Goal: Information Seeking & Learning: Find specific fact

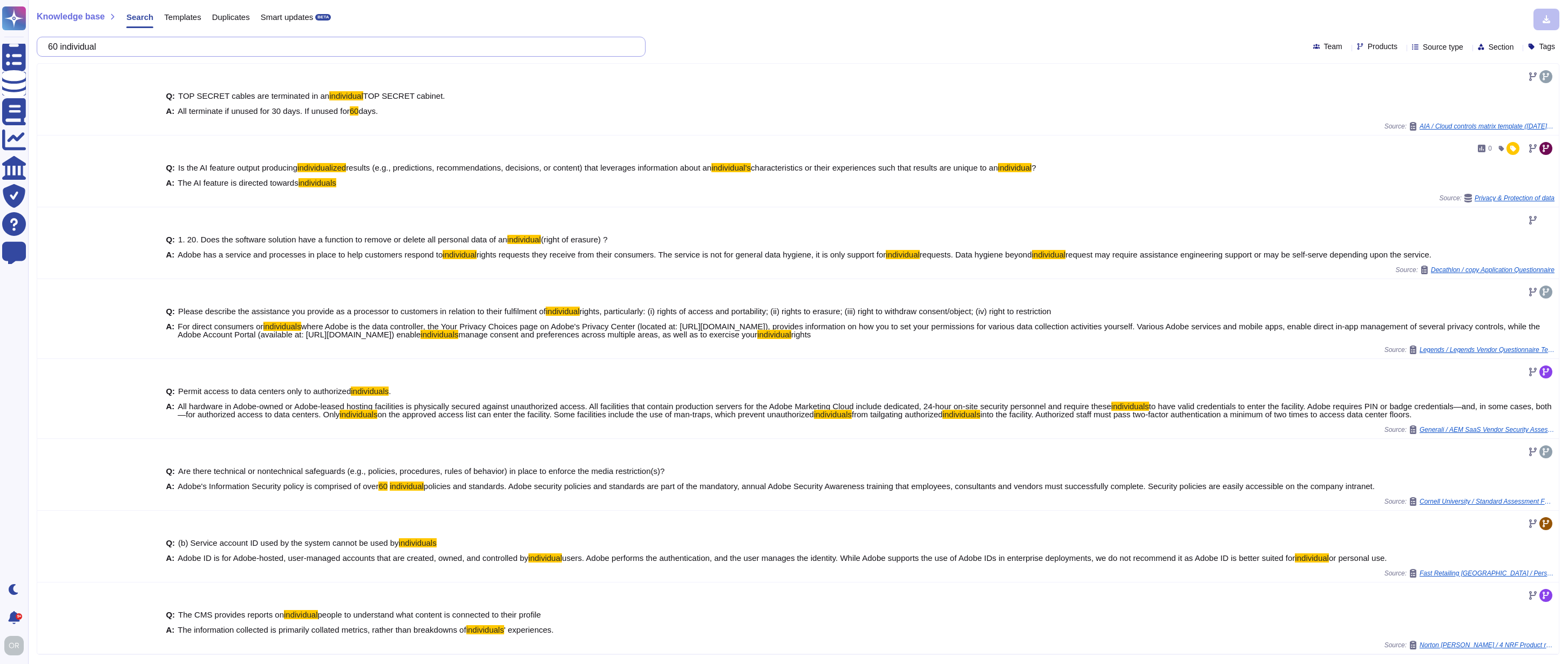
drag, startPoint x: 124, startPoint y: 45, endPoint x: 47, endPoint y: 40, distance: 77.2
click at [47, 40] on div "60 individual" at bounding box center [341, 46] width 609 height 20
paste input "privileged user accounts"
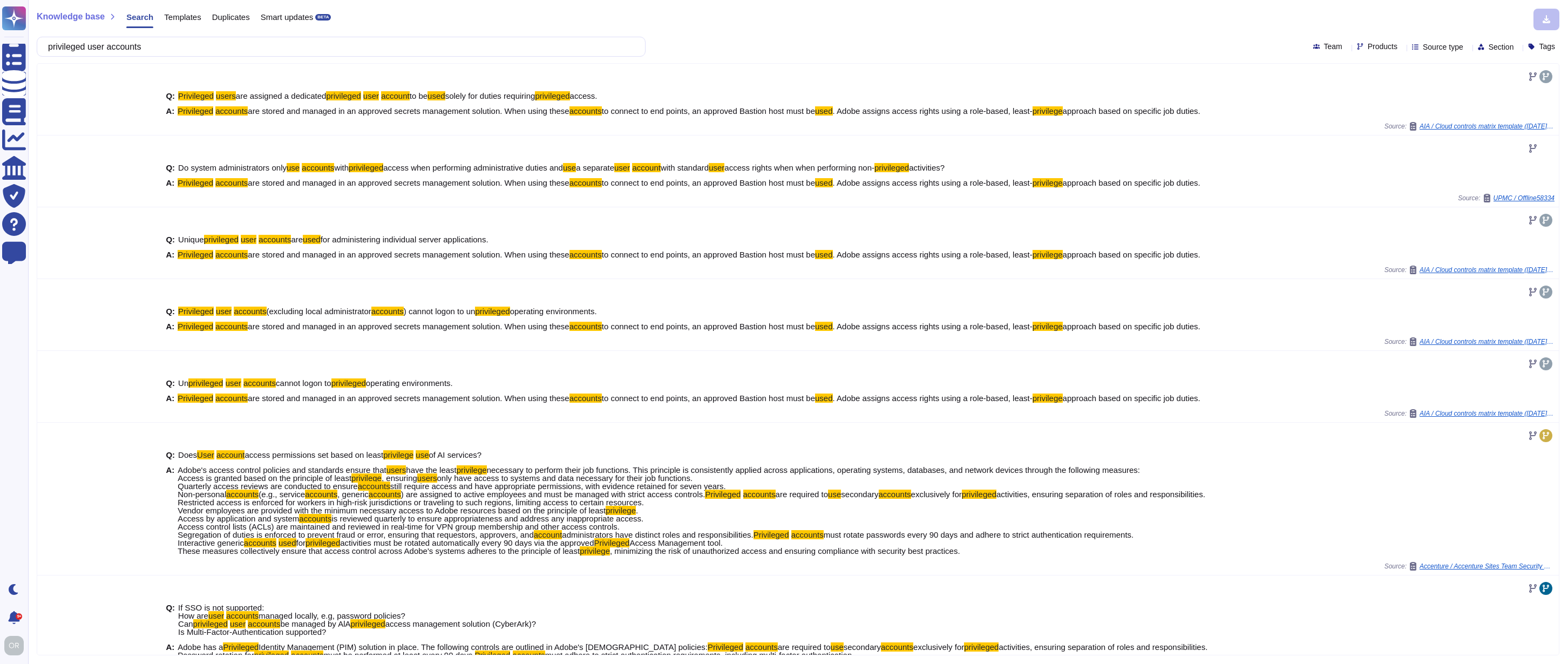
type input "privileged user accounts"
click at [1368, 47] on span "Products" at bounding box center [1383, 46] width 29 height 8
click at [1369, 95] on span "Document Cloud" at bounding box center [1387, 98] width 61 height 10
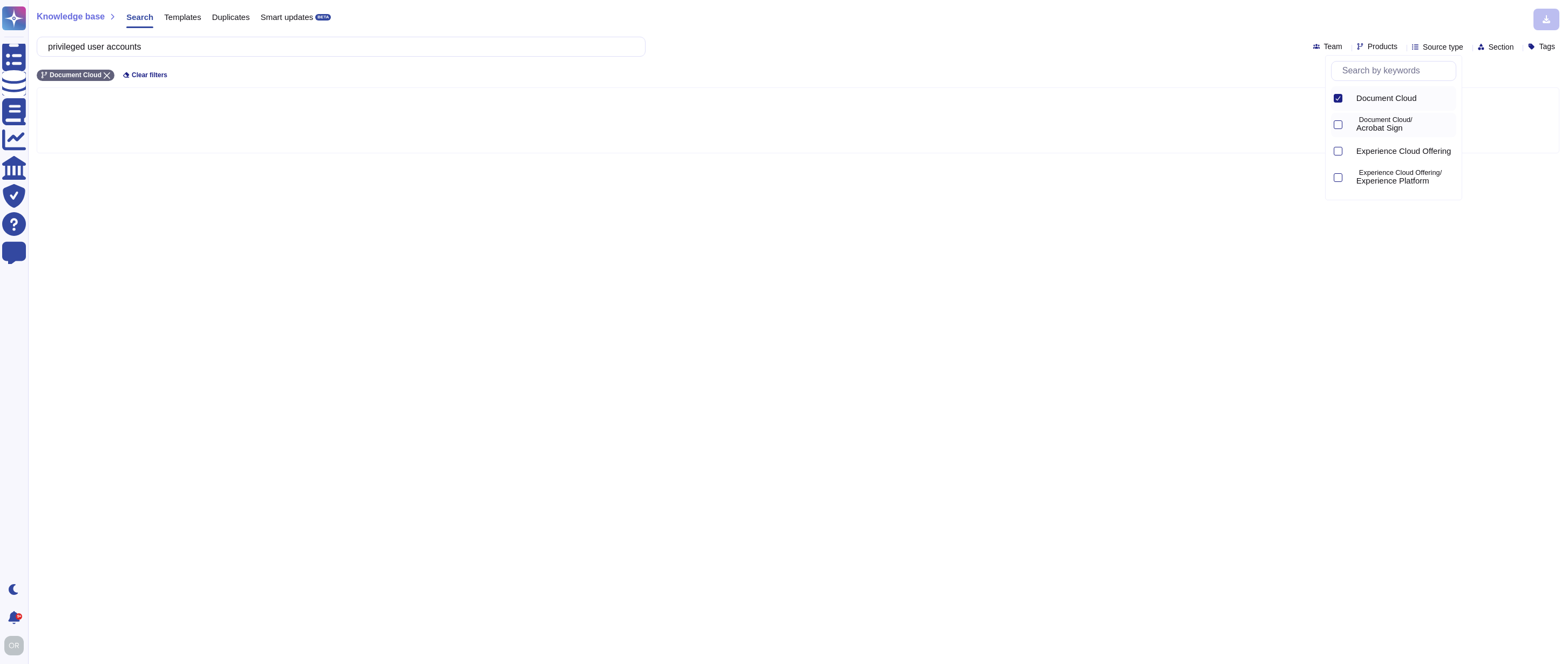
click at [1378, 128] on span "Acrobat Sign" at bounding box center [1380, 127] width 47 height 10
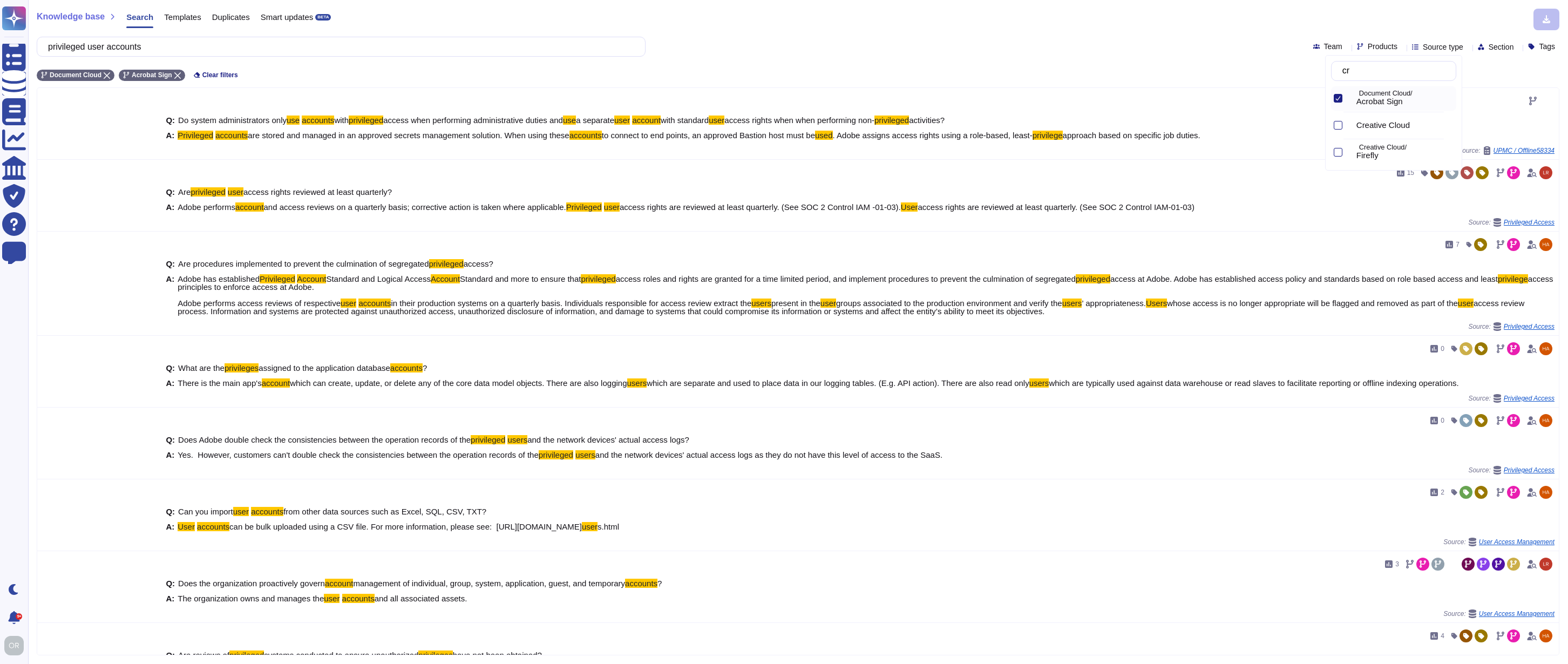
type input "cre"
click at [1372, 95] on span "Creative Cloud" at bounding box center [1384, 98] width 54 height 10
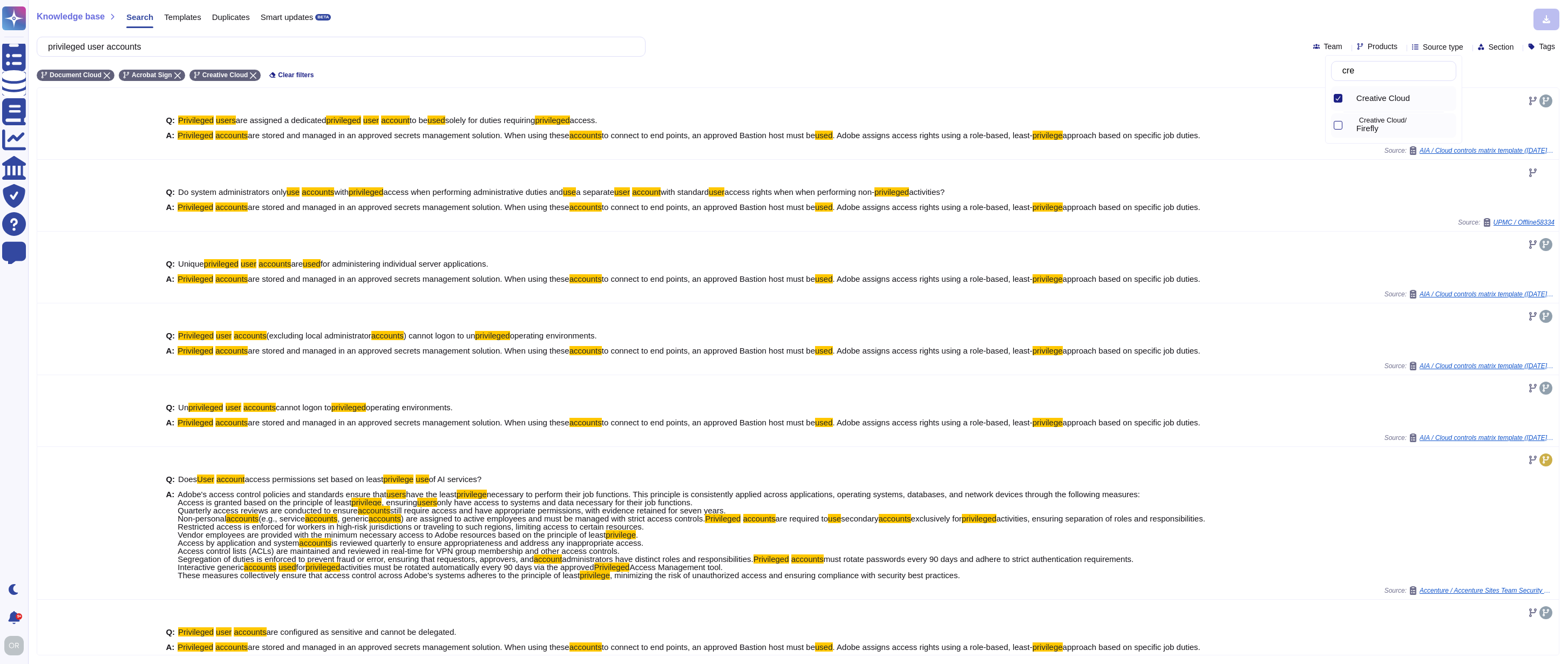
click at [1378, 128] on span "Firefly" at bounding box center [1368, 128] width 22 height 10
click at [1243, 134] on div "A: Privileged accounts are stored and managed in an approved secrets management…" at bounding box center [837, 135] width 1349 height 8
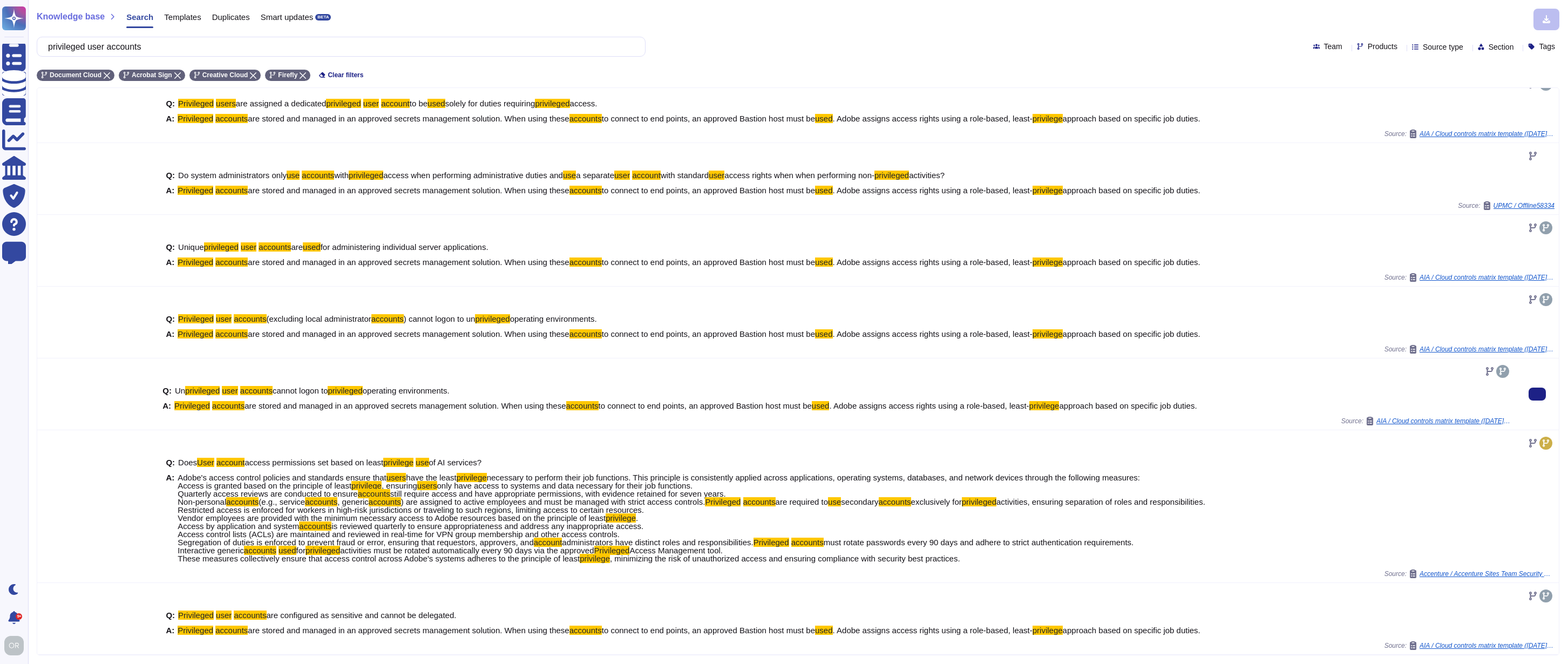
scroll to position [35, 0]
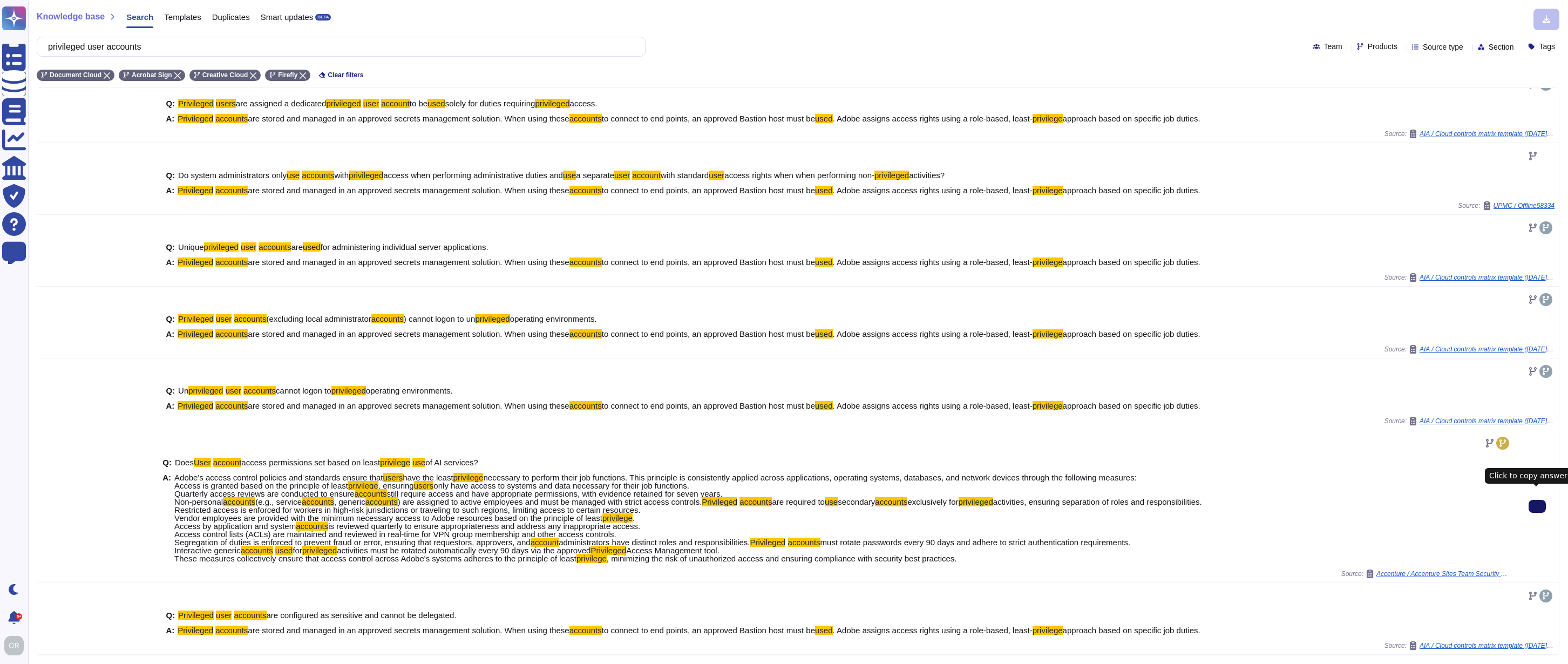
click at [1538, 506] on icon at bounding box center [1538, 506] width 0 height 0
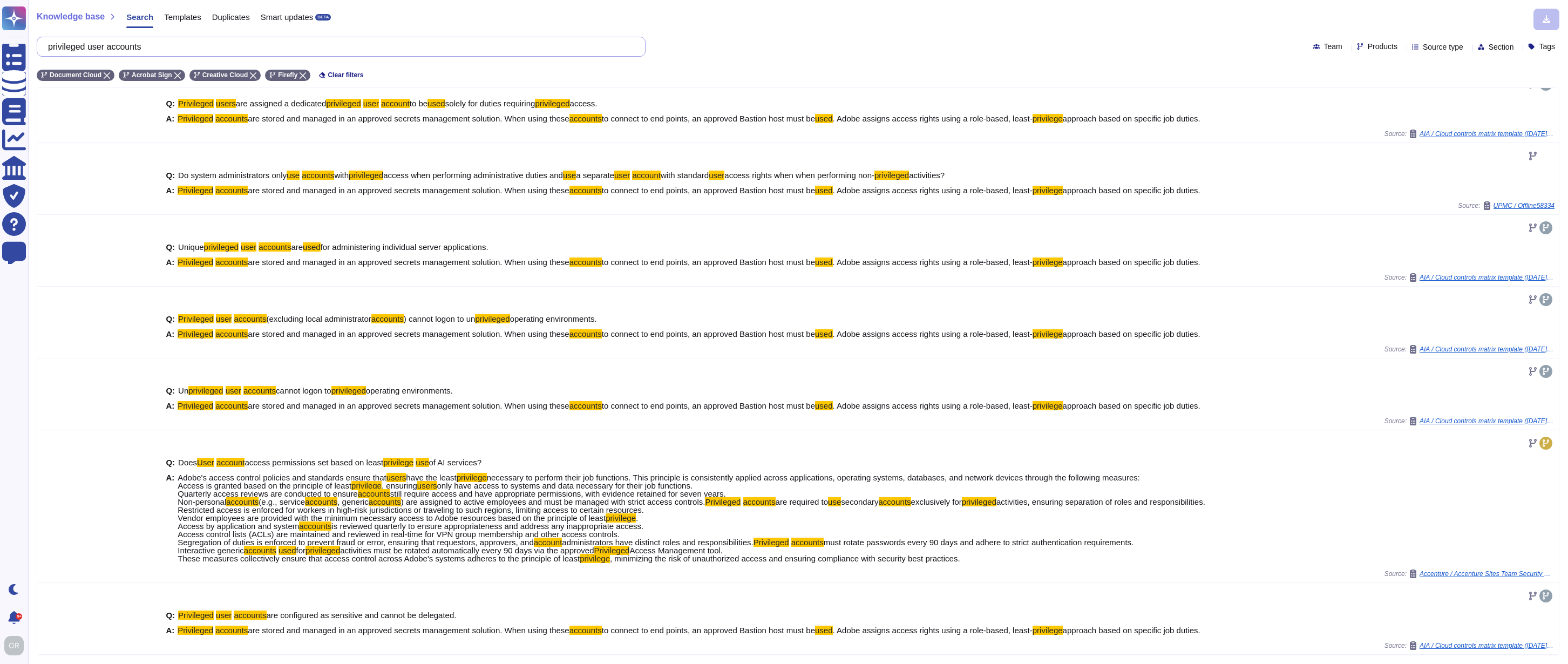
drag, startPoint x: 189, startPoint y: 49, endPoint x: 56, endPoint y: 47, distance: 133.0
click at [56, 47] on input "privileged user accounts" at bounding box center [338, 47] width 592 height 19
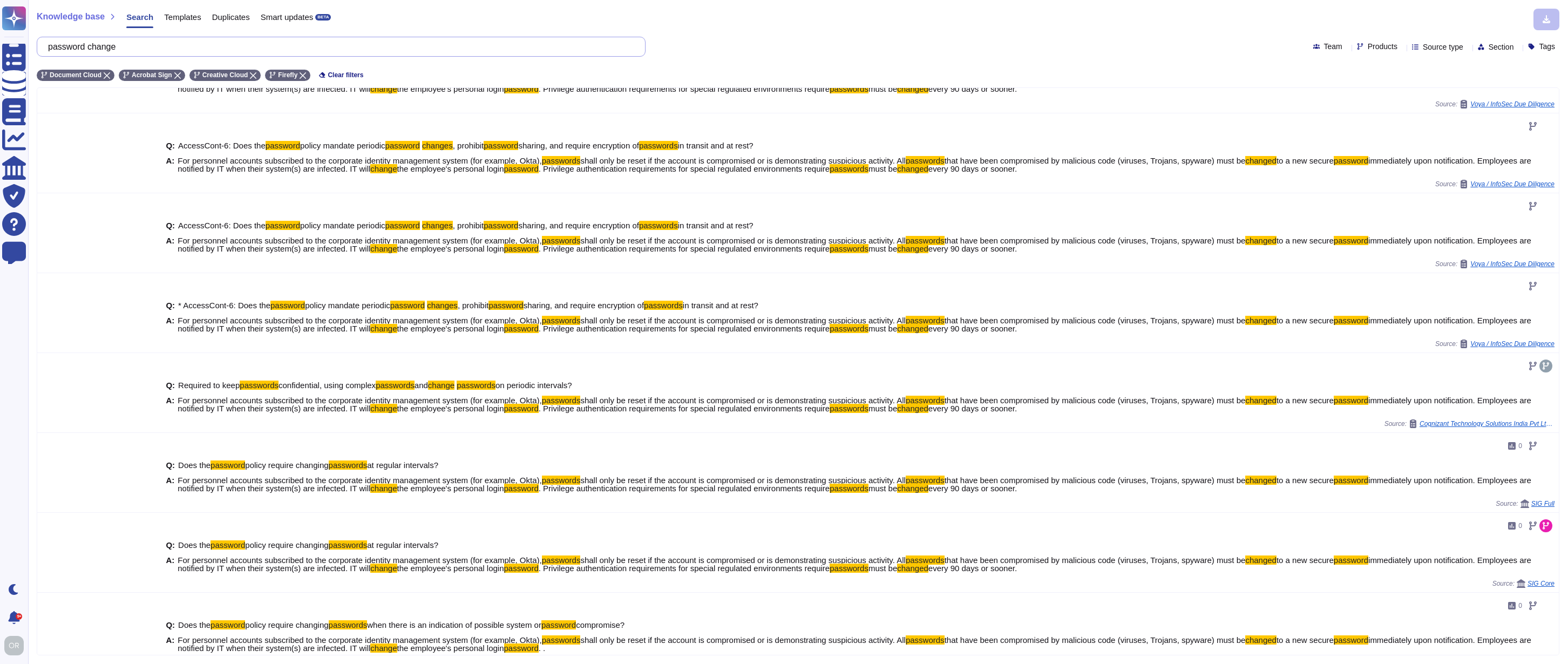
scroll to position [0, 0]
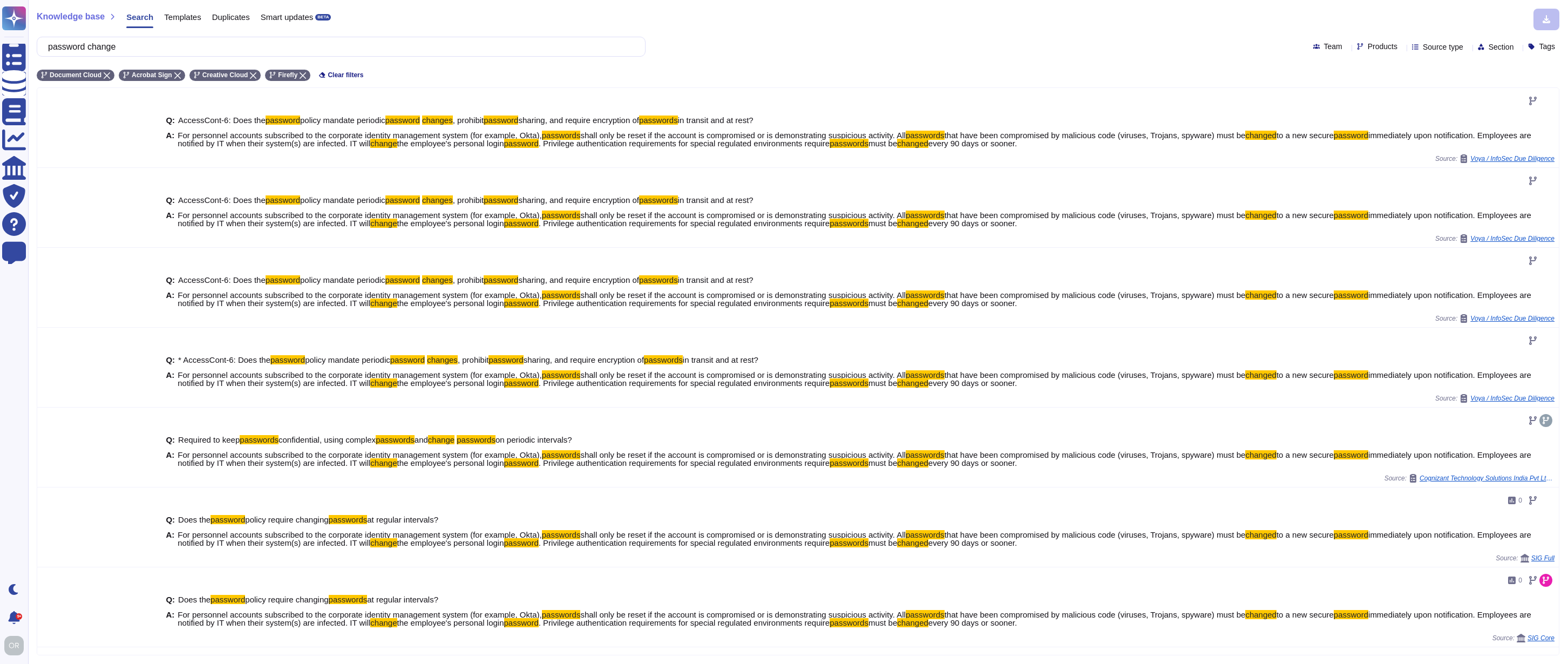
type input "password change"
click at [1368, 48] on span "Products" at bounding box center [1383, 46] width 29 height 8
type input "wide"
click at [1376, 96] on span "Adobe Wide" at bounding box center [1378, 98] width 44 height 10
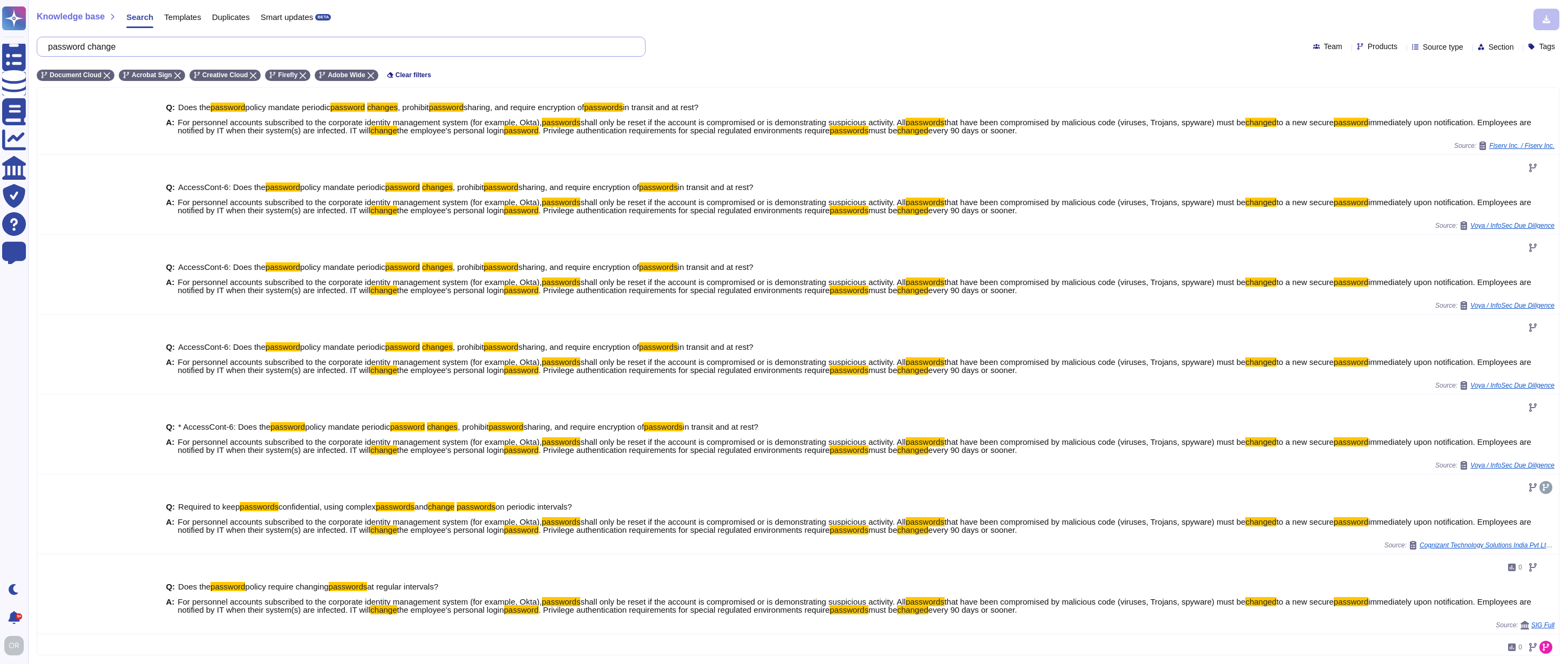
click at [117, 49] on input "password change" at bounding box center [338, 47] width 592 height 19
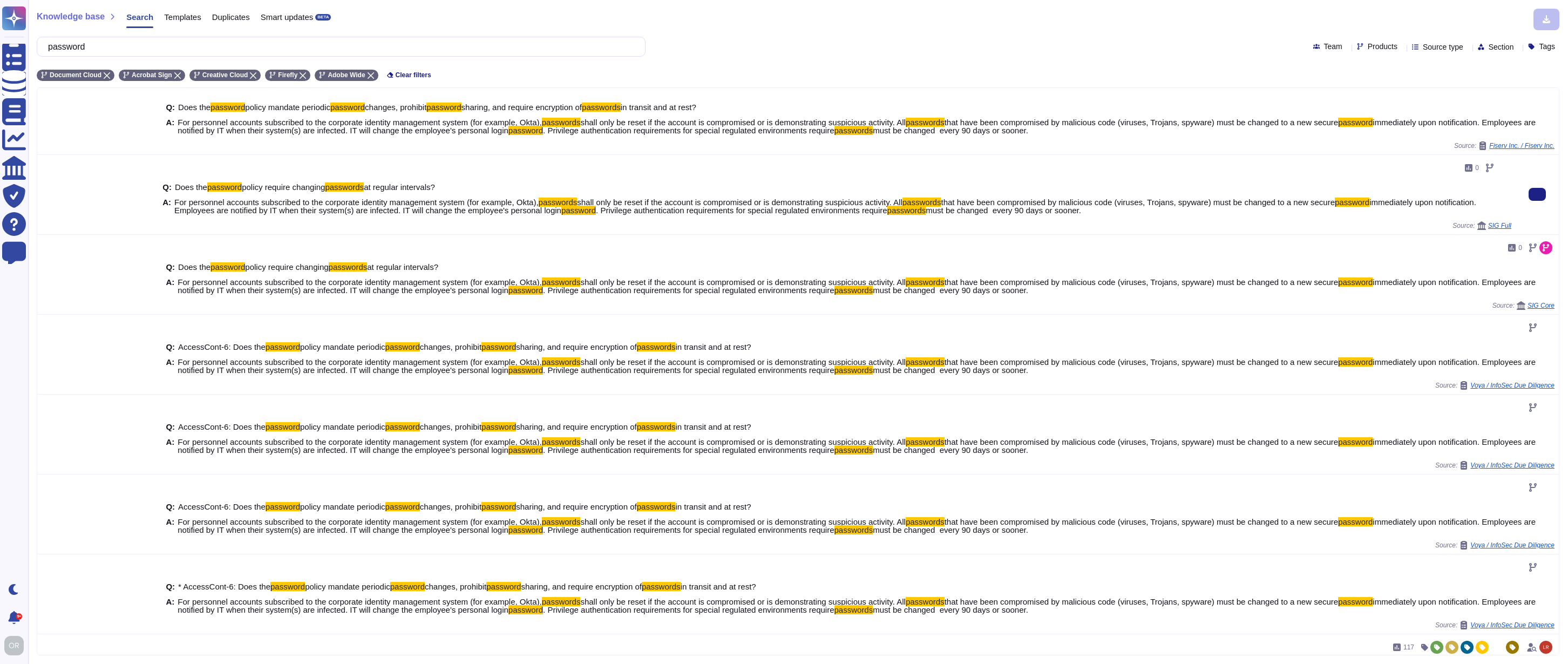
drag, startPoint x: 660, startPoint y: 210, endPoint x: 1162, endPoint y: 214, distance: 502.0
click at [1162, 214] on span "For personnel accounts subscribed to the corporate identity management system (…" at bounding box center [842, 206] width 1337 height 16
click at [1172, 216] on div "Q: Does the password policy require changing passwords at regular intervals? A:…" at bounding box center [837, 199] width 1349 height 45
click at [84, 45] on input "password" at bounding box center [338, 47] width 592 height 19
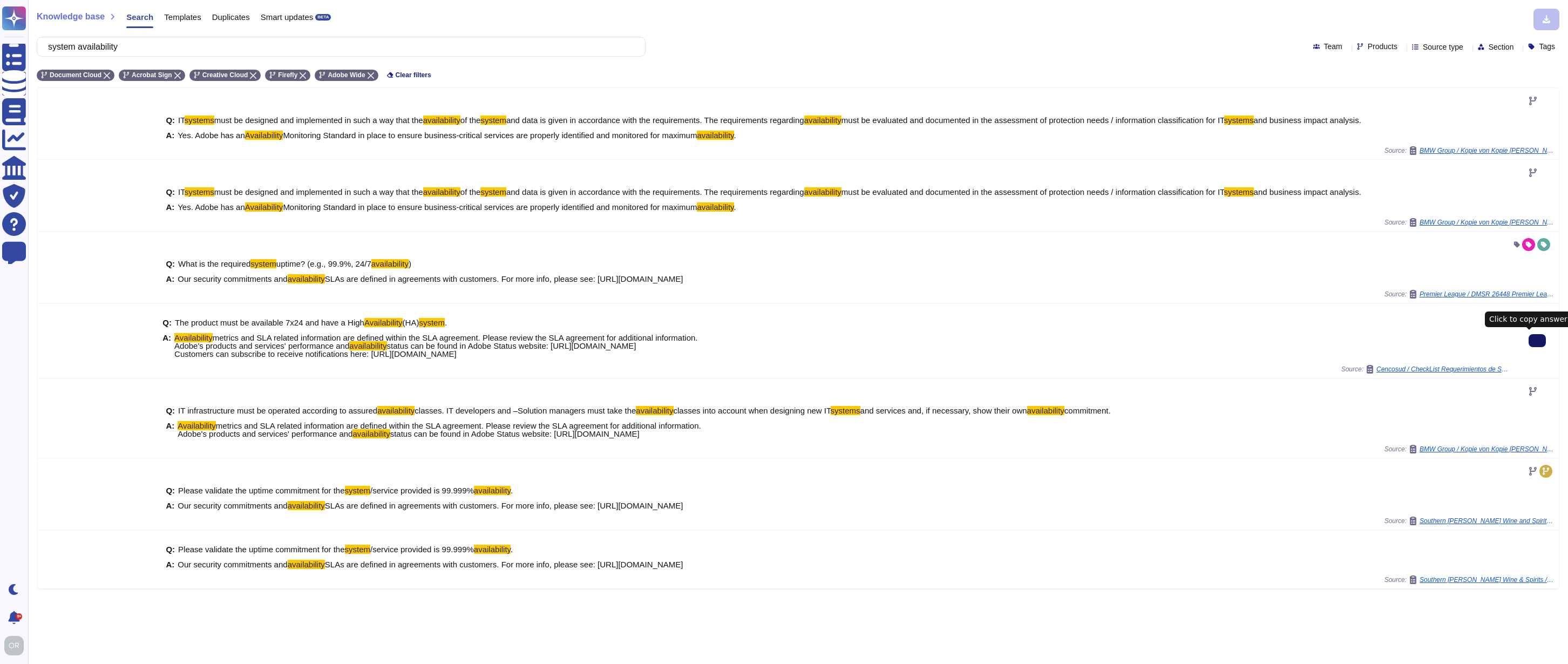
click at [374, 74] on icon at bounding box center [370, 75] width 6 height 6
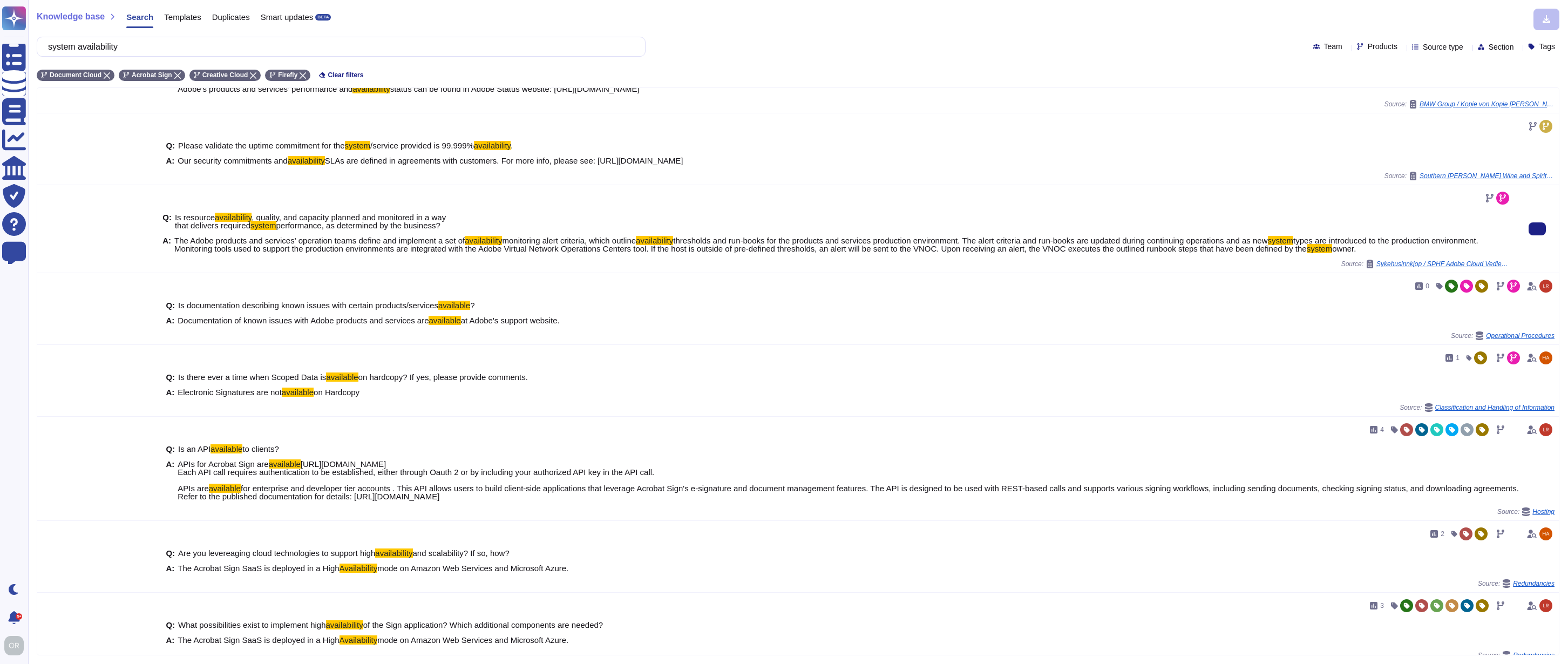
scroll to position [218, 0]
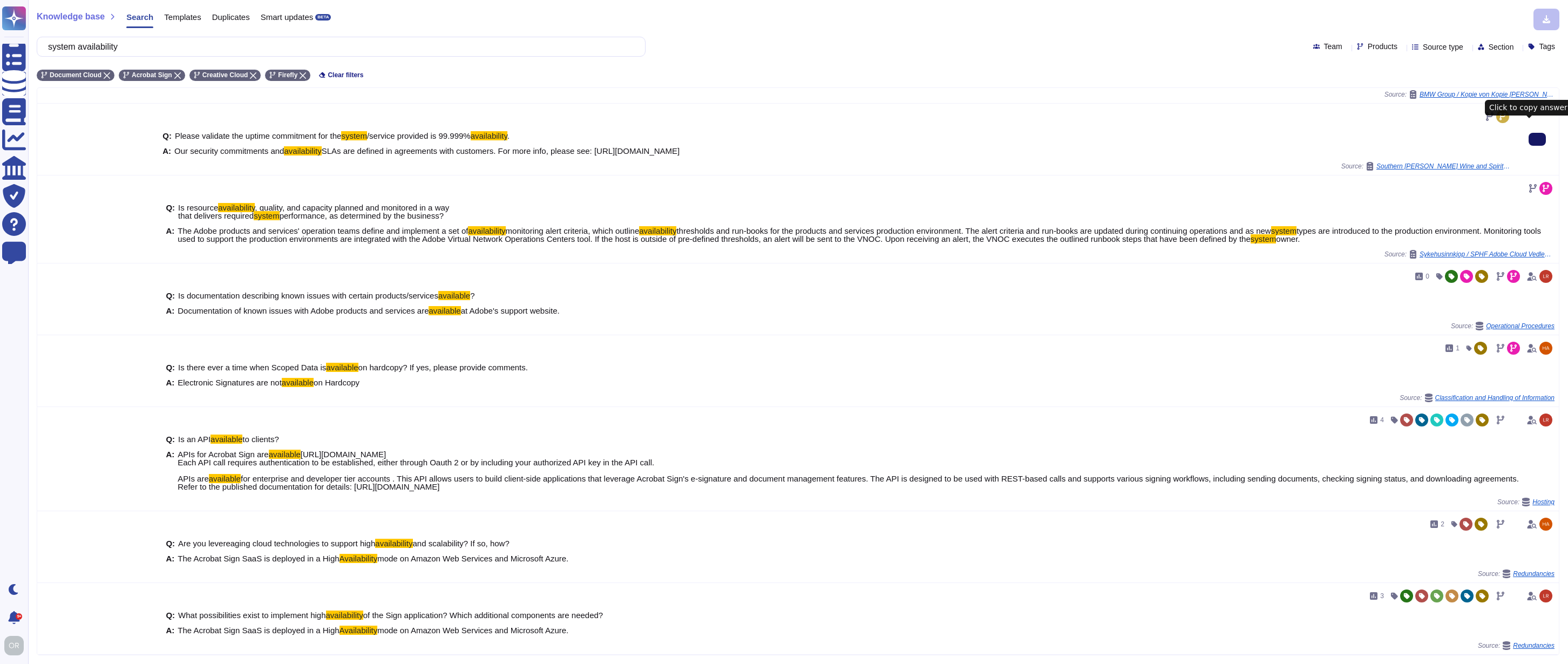
click at [1538, 139] on icon at bounding box center [1538, 139] width 0 height 0
drag, startPoint x: 143, startPoint y: 47, endPoint x: 57, endPoint y: 48, distance: 86.0
click at [57, 48] on input "system availability" at bounding box center [338, 47] width 592 height 19
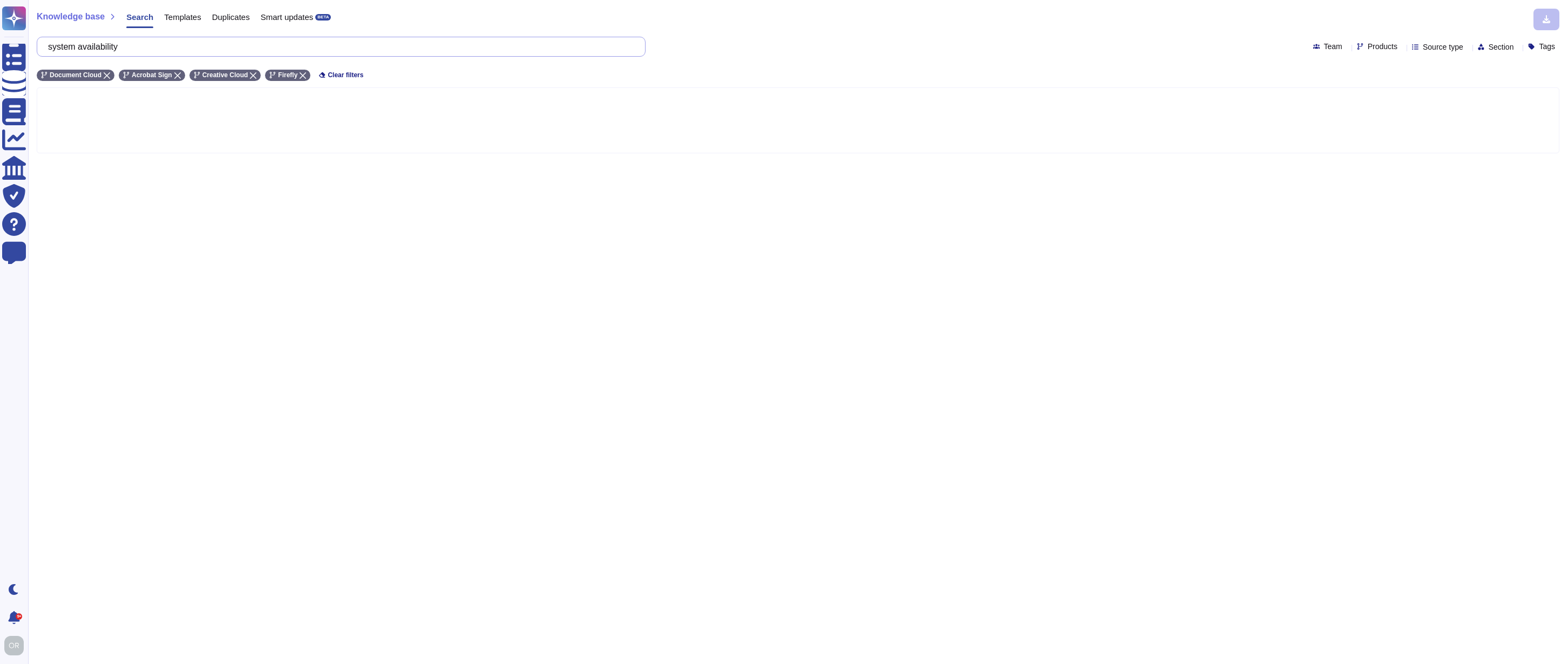
scroll to position [0, 0]
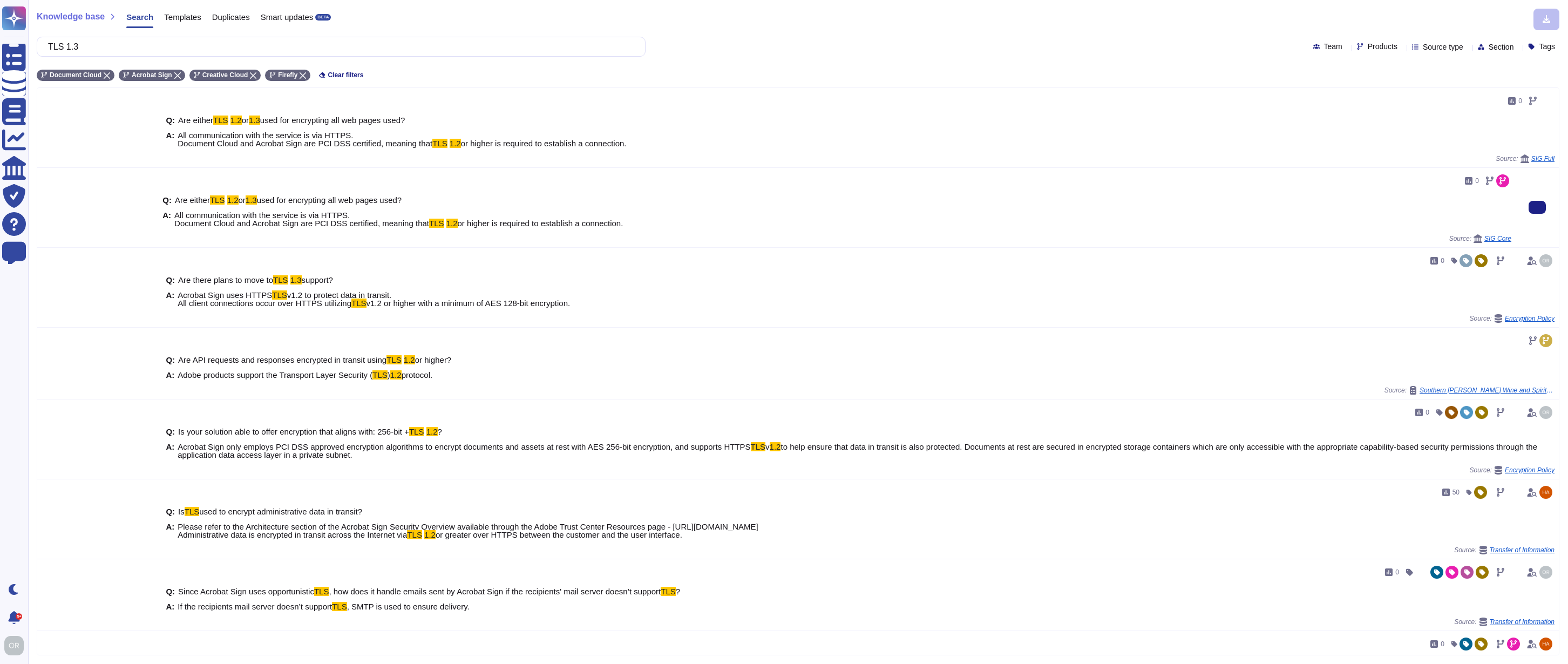
click at [278, 229] on div "Q: Are either TLS 1.2 or 1.3 used for encrypting all web pages used? A: All com…" at bounding box center [837, 212] width 1349 height 45
drag, startPoint x: 90, startPoint y: 44, endPoint x: 54, endPoint y: 42, distance: 36.1
click at [54, 42] on input "TLS 1.3" at bounding box center [338, 47] width 592 height 19
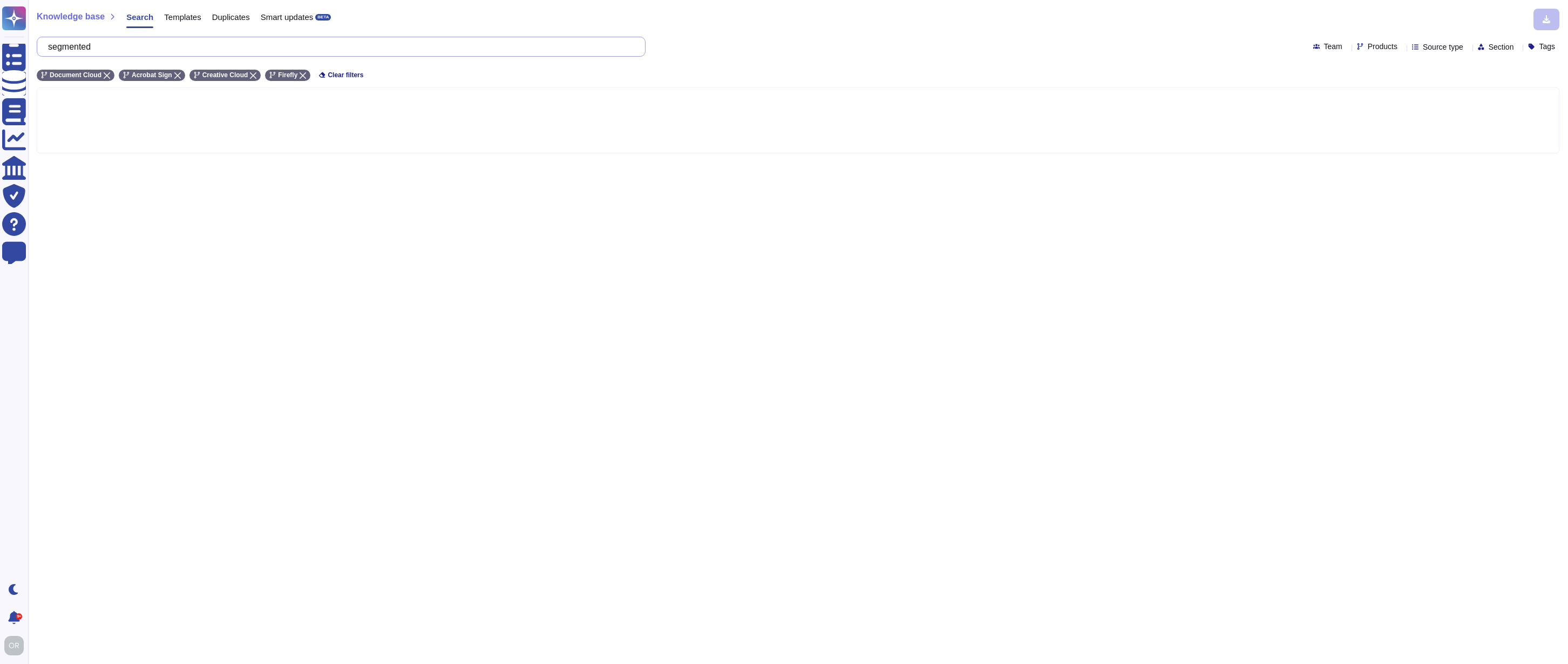
type input "segmented"
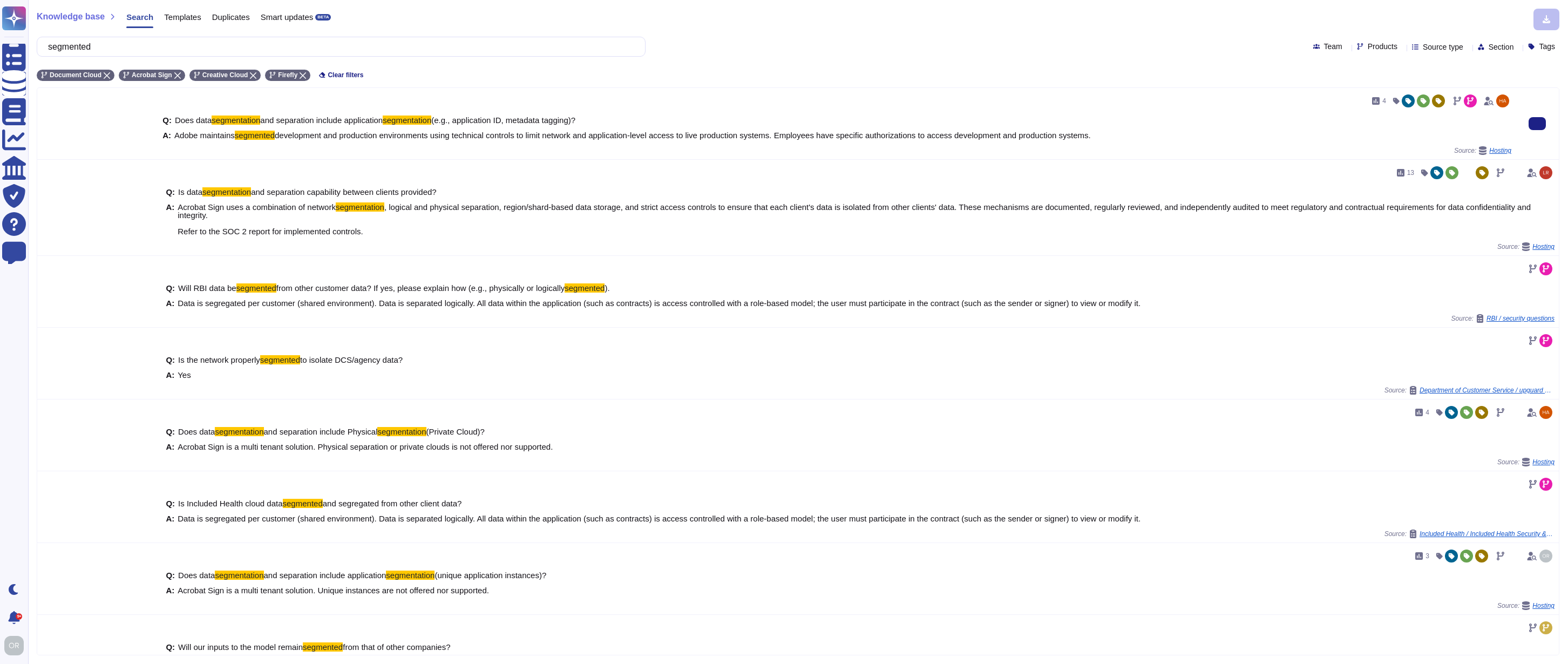
click at [437, 137] on span "development and production environments using technical controls to limit netwo…" at bounding box center [683, 135] width 816 height 10
drag, startPoint x: 176, startPoint y: 136, endPoint x: 1160, endPoint y: 137, distance: 984.0
click at [1160, 137] on div "A: Adobe maintains segmented development and production environments using tech…" at bounding box center [837, 135] width 1349 height 8
click at [1043, 138] on span "development and production environments using technical controls to limit netwo…" at bounding box center [683, 135] width 816 height 10
click at [601, 137] on span "development and production environments using technical controls to limit netwo…" at bounding box center [683, 135] width 816 height 10
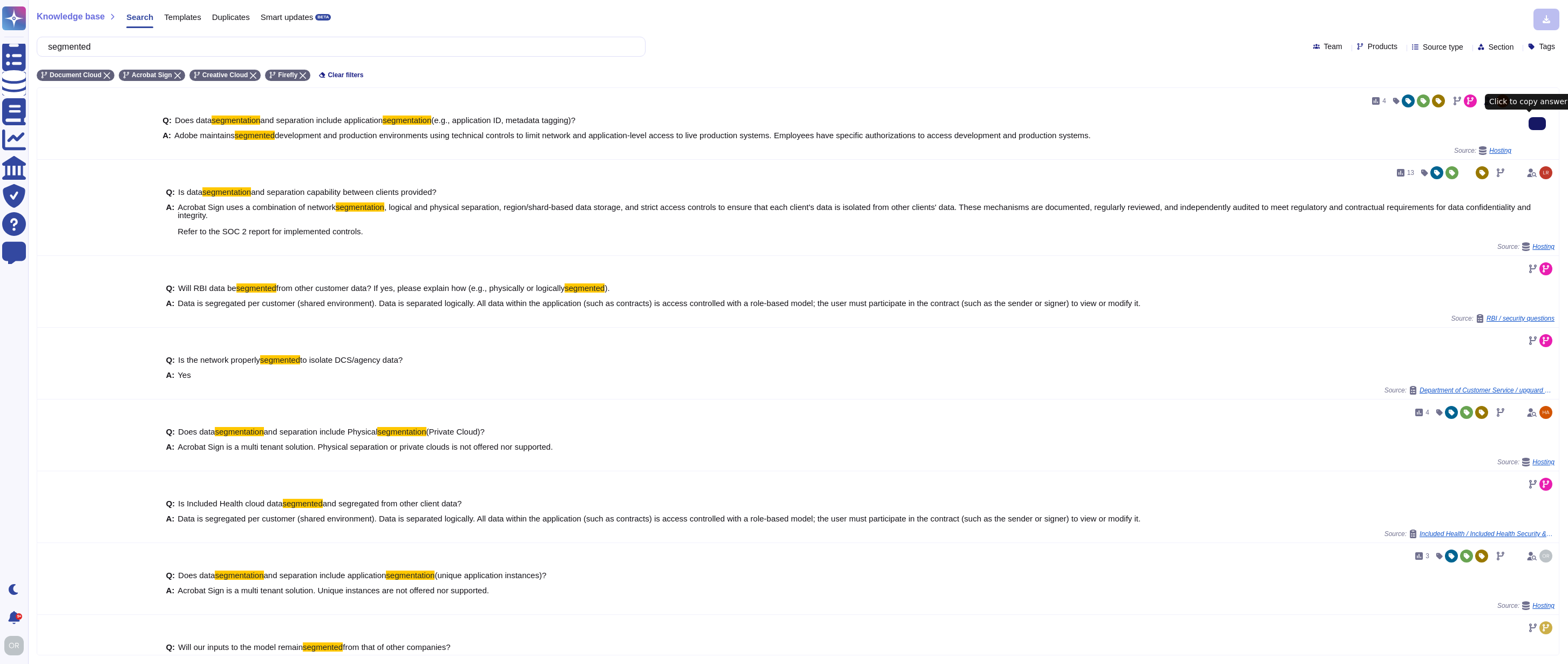
click at [1368, 48] on span "Products" at bounding box center [1383, 46] width 29 height 8
type input "wide"
click at [1377, 95] on span "Adobe Wide" at bounding box center [1378, 98] width 44 height 10
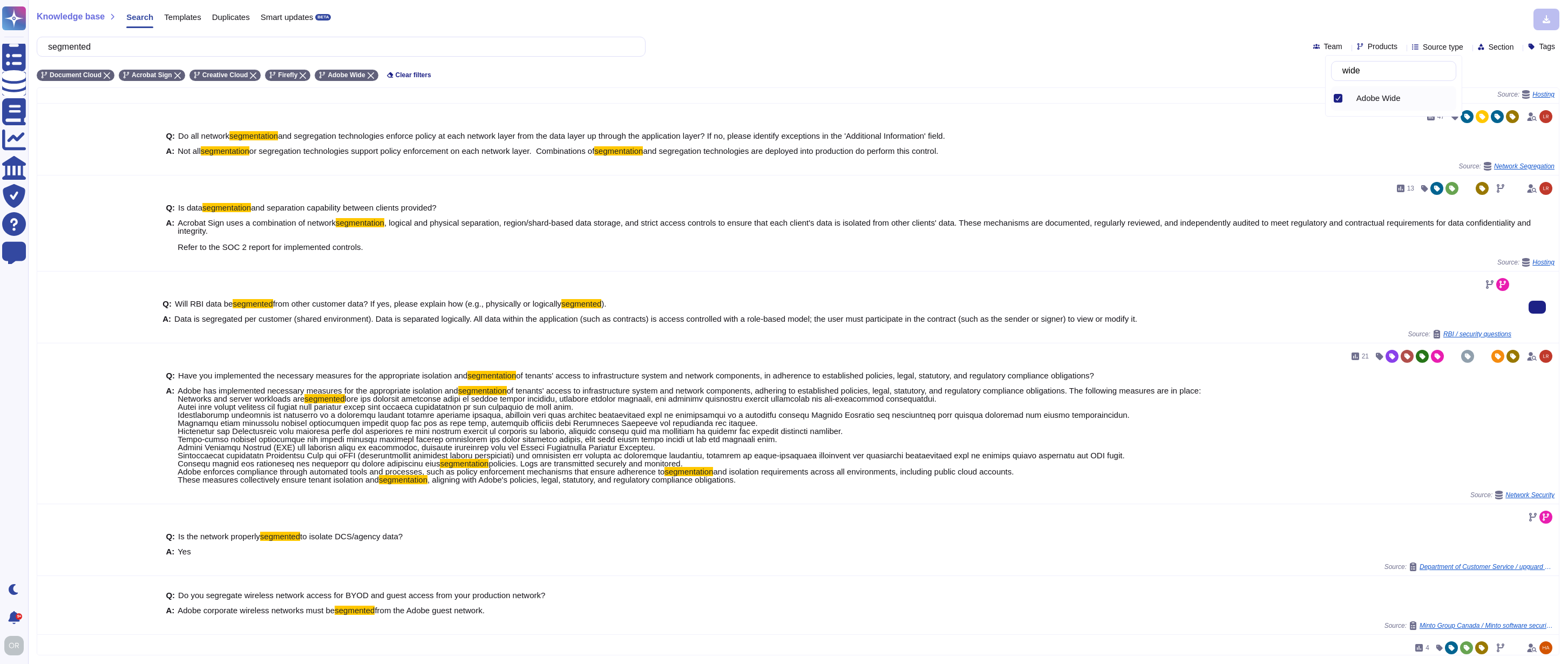
scroll to position [135, 0]
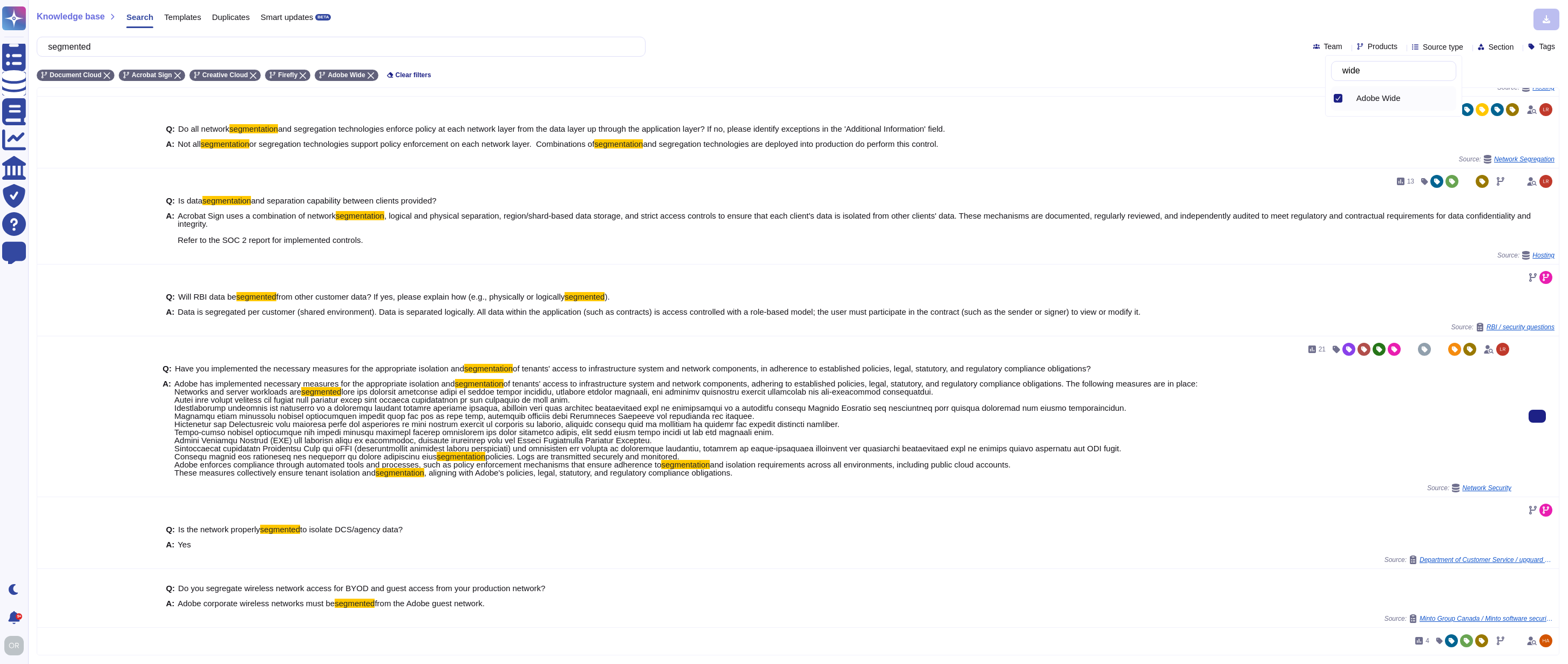
click at [540, 411] on span at bounding box center [651, 423] width 954 height 74
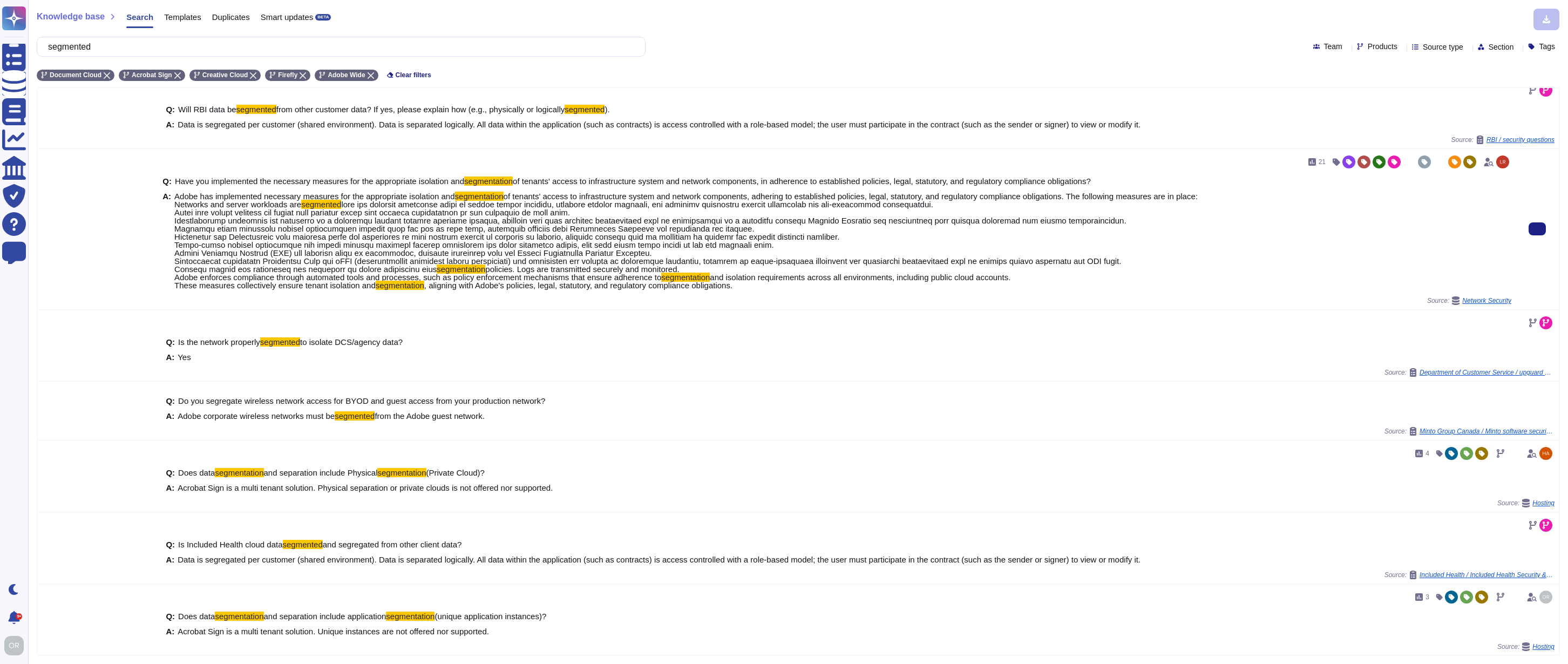
scroll to position [326, 0]
click at [1538, 228] on icon at bounding box center [1538, 228] width 0 height 0
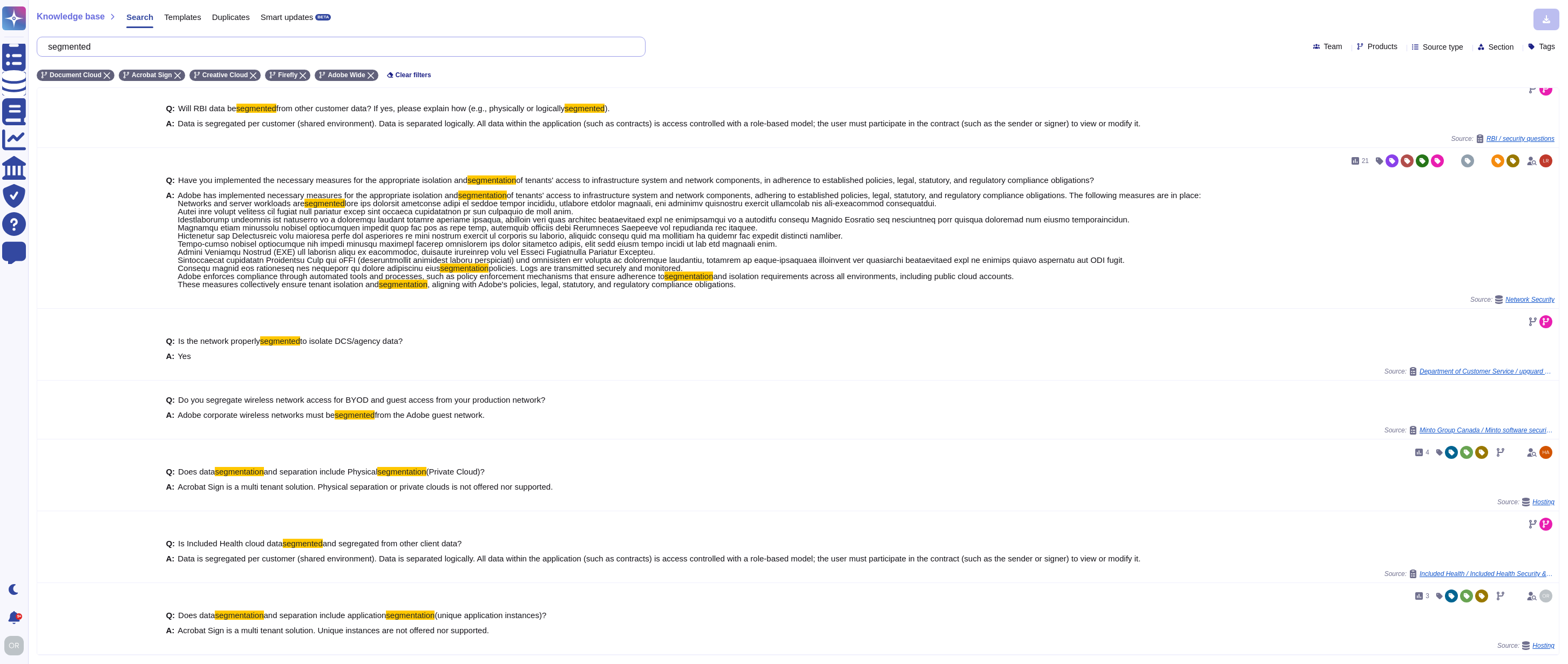
click at [88, 45] on input "segmented" at bounding box center [338, 47] width 592 height 19
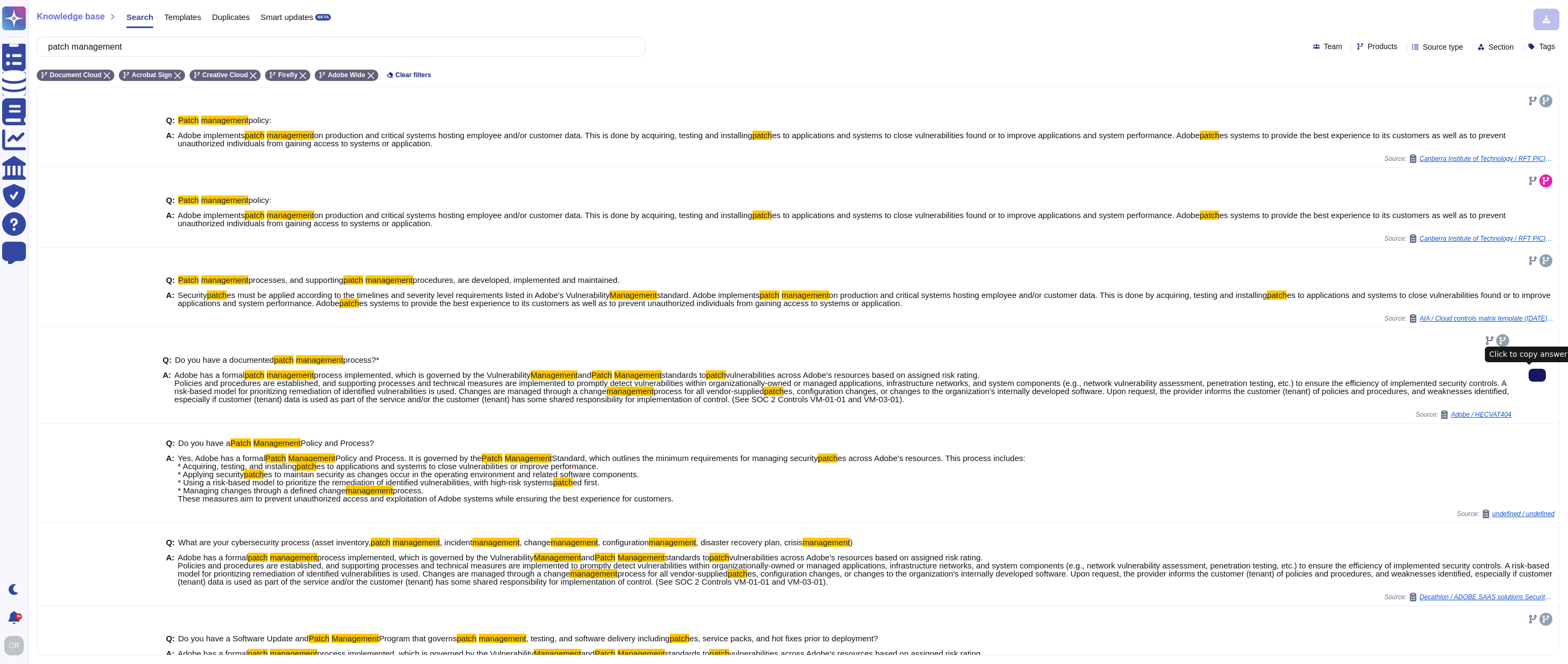
click at [1538, 376] on icon at bounding box center [1538, 376] width 0 height 0
drag, startPoint x: 152, startPoint y: 41, endPoint x: 217, endPoint y: 42, distance: 65.0
click at [217, 42] on input "patch management" at bounding box center [338, 47] width 592 height 19
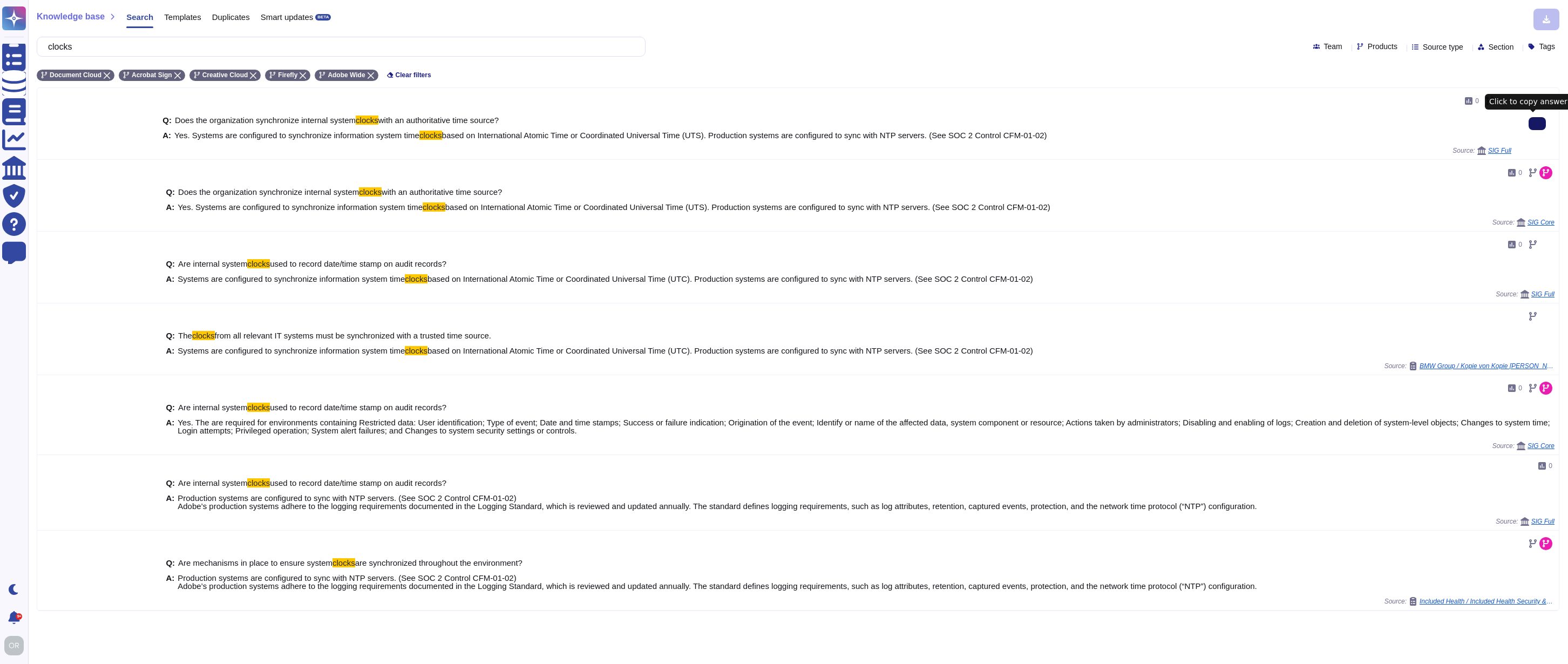
drag, startPoint x: 94, startPoint y: 54, endPoint x: 43, endPoint y: 51, distance: 51.1
click at [43, 51] on div "clocks" at bounding box center [341, 46] width 609 height 20
click at [65, 43] on input "clocks" at bounding box center [338, 47] width 592 height 19
click at [64, 43] on input "clocks" at bounding box center [338, 47] width 592 height 19
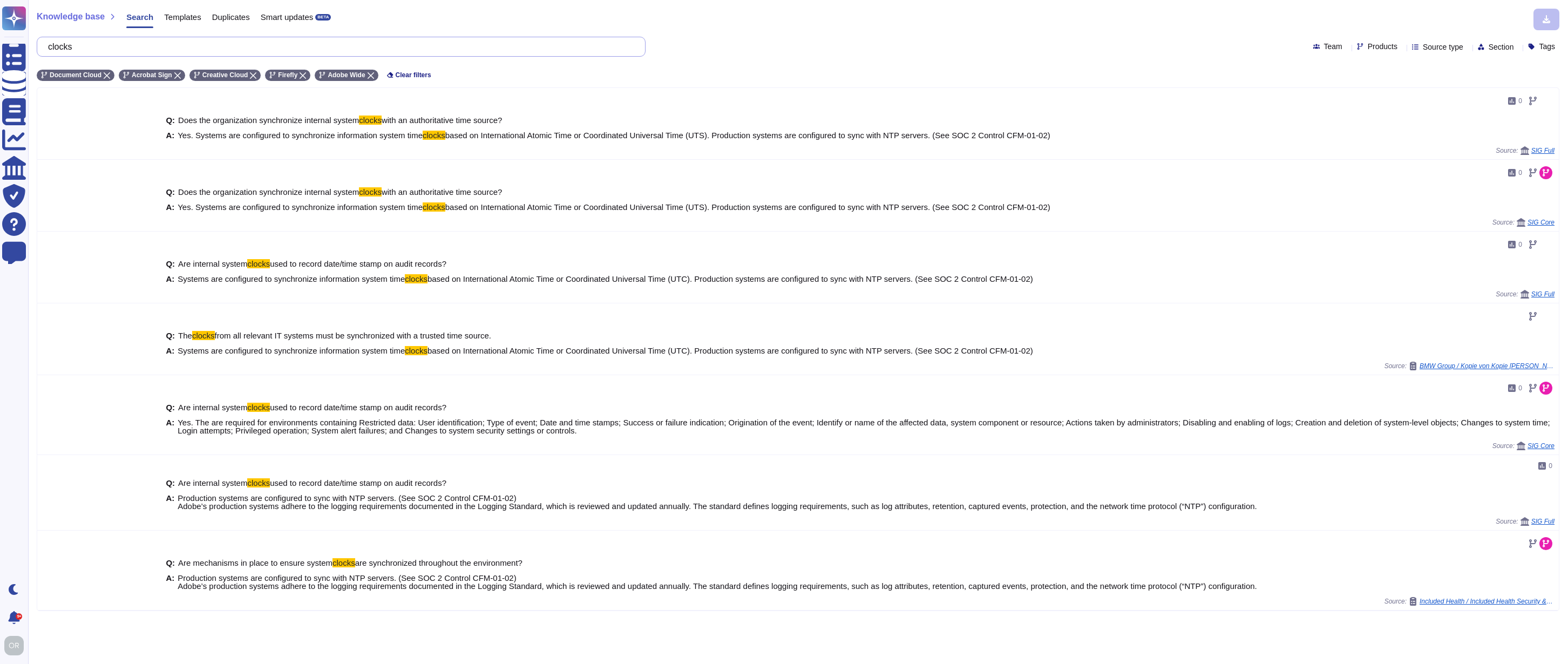
click at [73, 45] on input "clocks" at bounding box center [338, 47] width 592 height 19
paste input "logs protected from unauthorized access, alteration and deletion and are they s…"
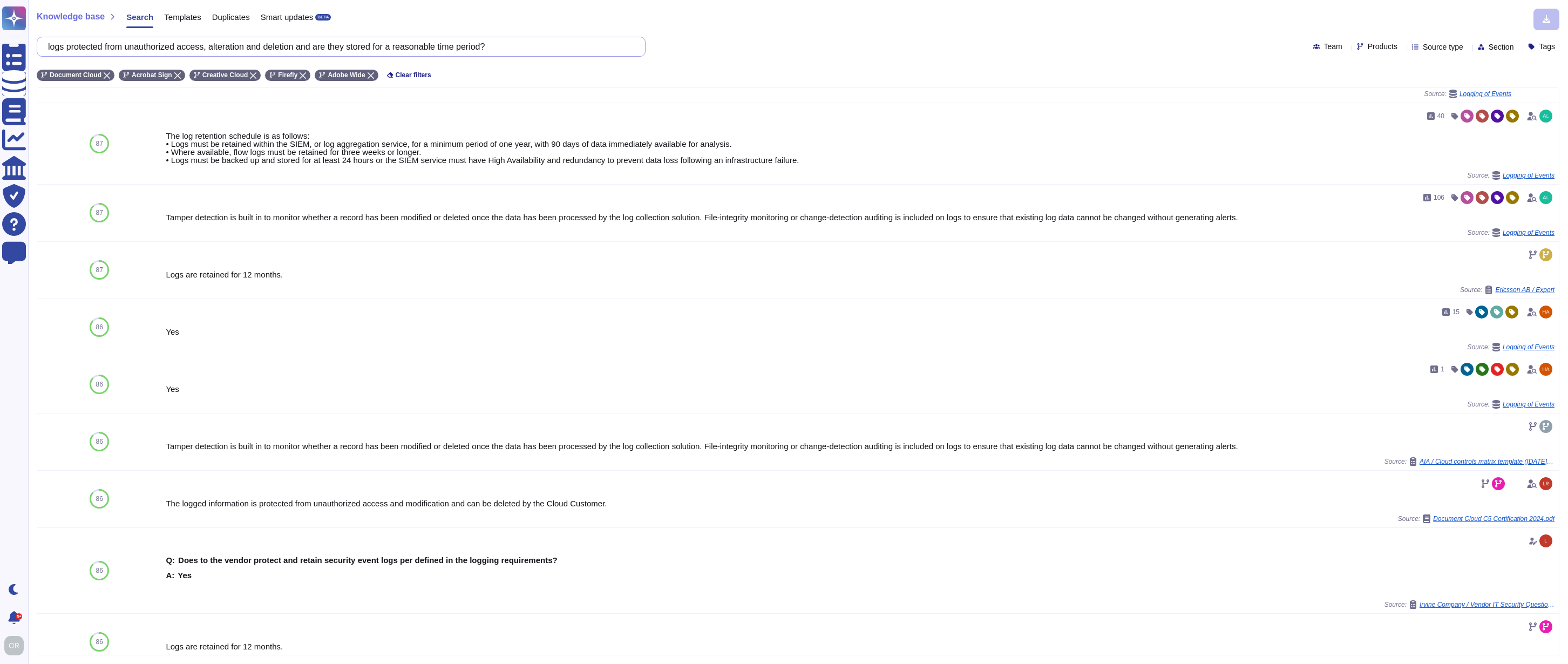
scroll to position [397, 0]
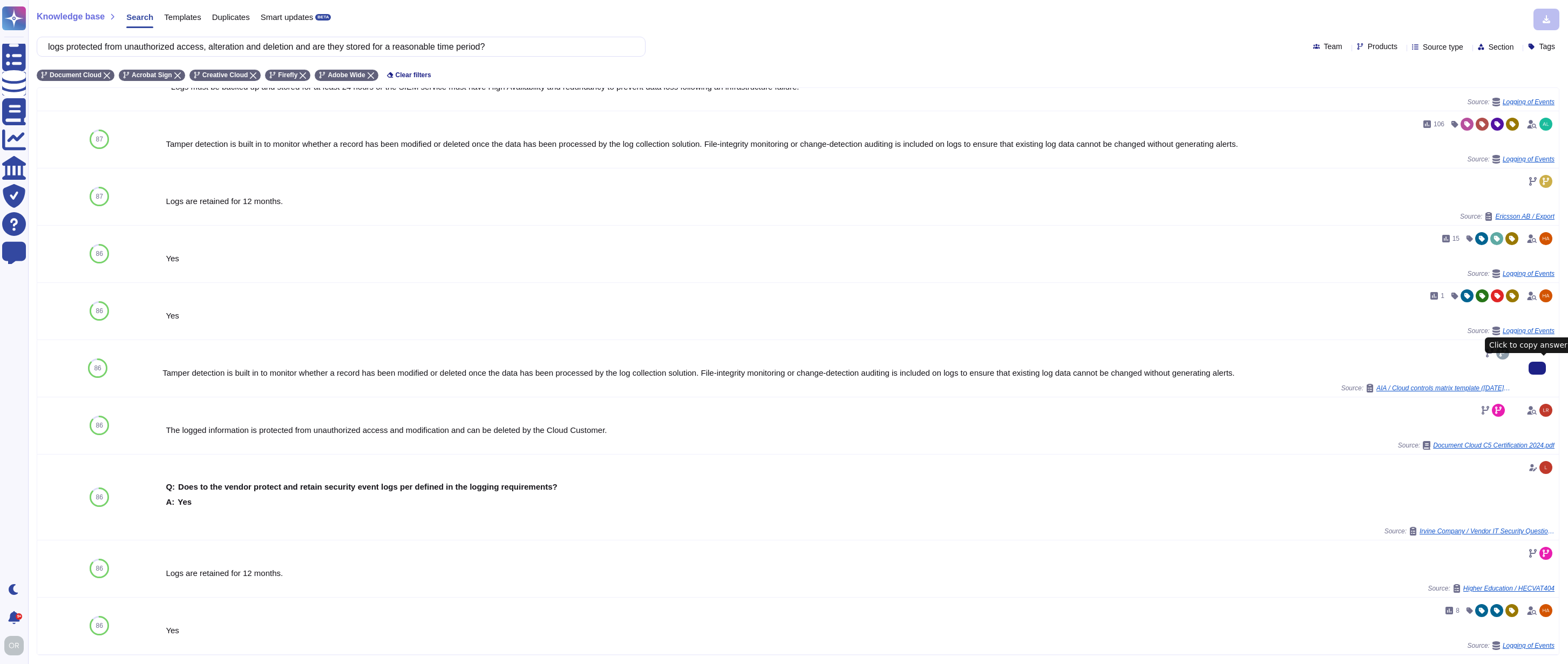
drag, startPoint x: 1533, startPoint y: 363, endPoint x: 1545, endPoint y: 364, distance: 12.0
click at [1538, 368] on icon at bounding box center [1538, 368] width 0 height 0
click at [167, 37] on input "logs protected from unauthorized access, alteration and deletion and are they s…" at bounding box center [338, 47] width 592 height 19
click at [191, 47] on input "logs protected from unauthorized access, alteration and deletion and are they s…" at bounding box center [338, 47] width 592 height 19
click at [226, 47] on input "logs protected from unauthorized access, alteration and deletion and are they s…" at bounding box center [338, 47] width 592 height 19
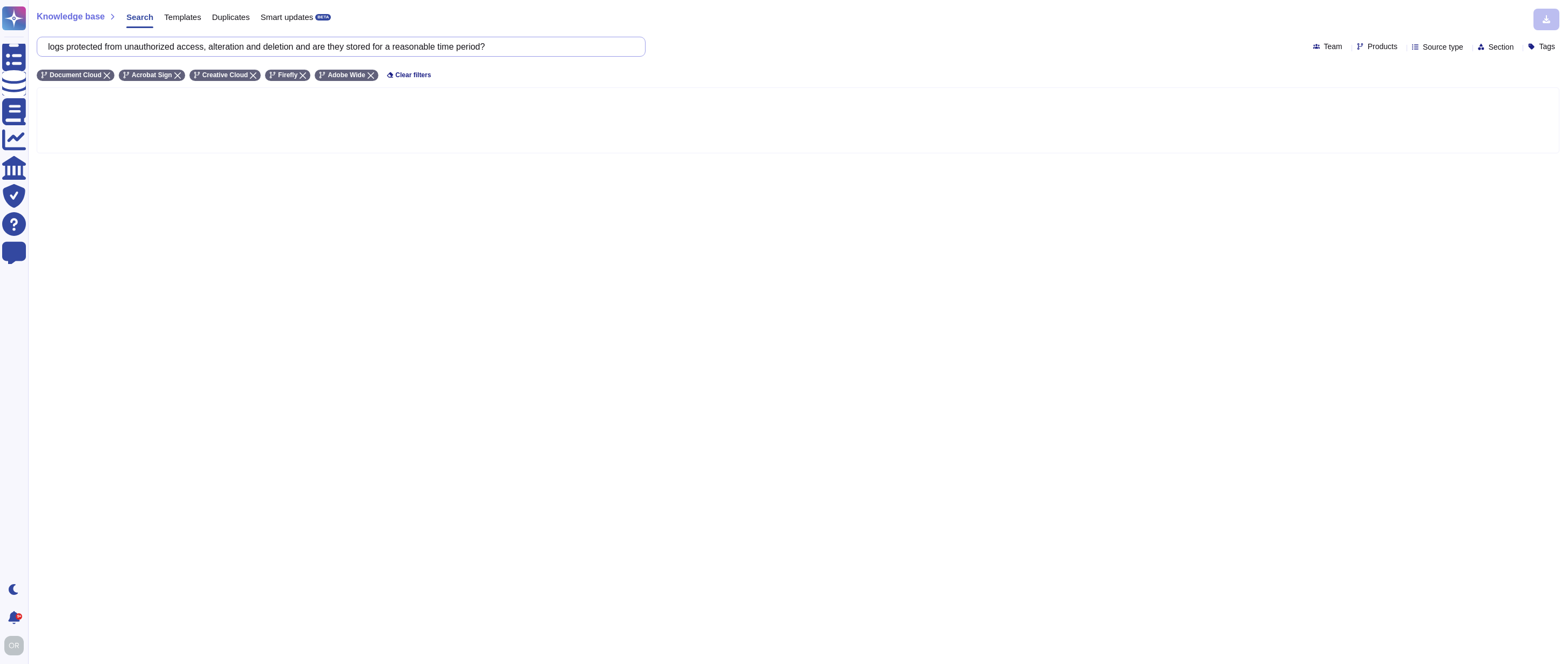
scroll to position [0, 0]
drag, startPoint x: 260, startPoint y: 42, endPoint x: 549, endPoint y: 57, distance: 289.4
click at [549, 57] on div "Knowledge base Search Templates Duplicates Smart updates BETA logs protected fr…" at bounding box center [798, 332] width 1540 height 664
drag, startPoint x: 128, startPoint y: 46, endPoint x: 51, endPoint y: 43, distance: 77.1
click at [51, 44] on div "logs protected from unauthorized access alteration" at bounding box center [341, 46] width 609 height 20
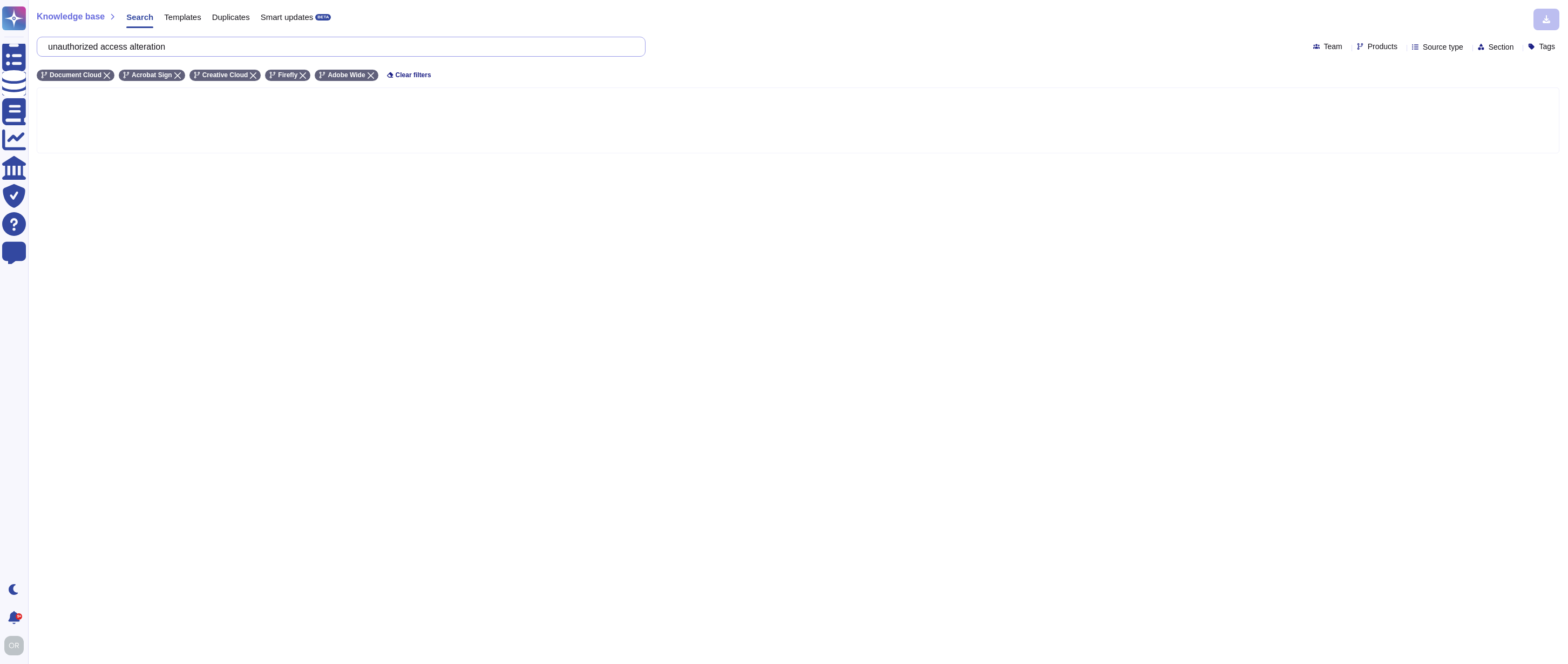
click at [243, 47] on input "unauthorized access alteration" at bounding box center [338, 47] width 592 height 19
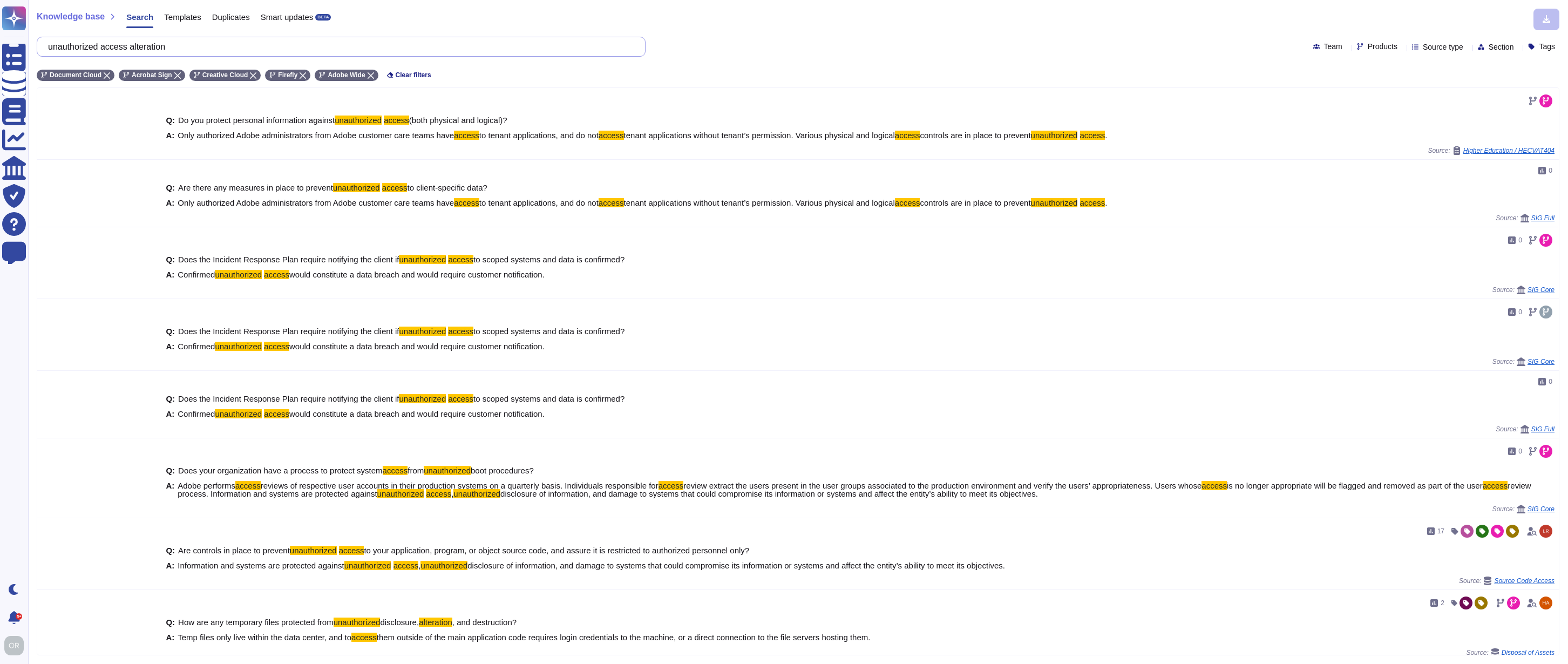
drag, startPoint x: 203, startPoint y: 44, endPoint x: 60, endPoint y: 44, distance: 143.0
click at [60, 44] on input "unauthorized access alteration" at bounding box center [338, 47] width 592 height 19
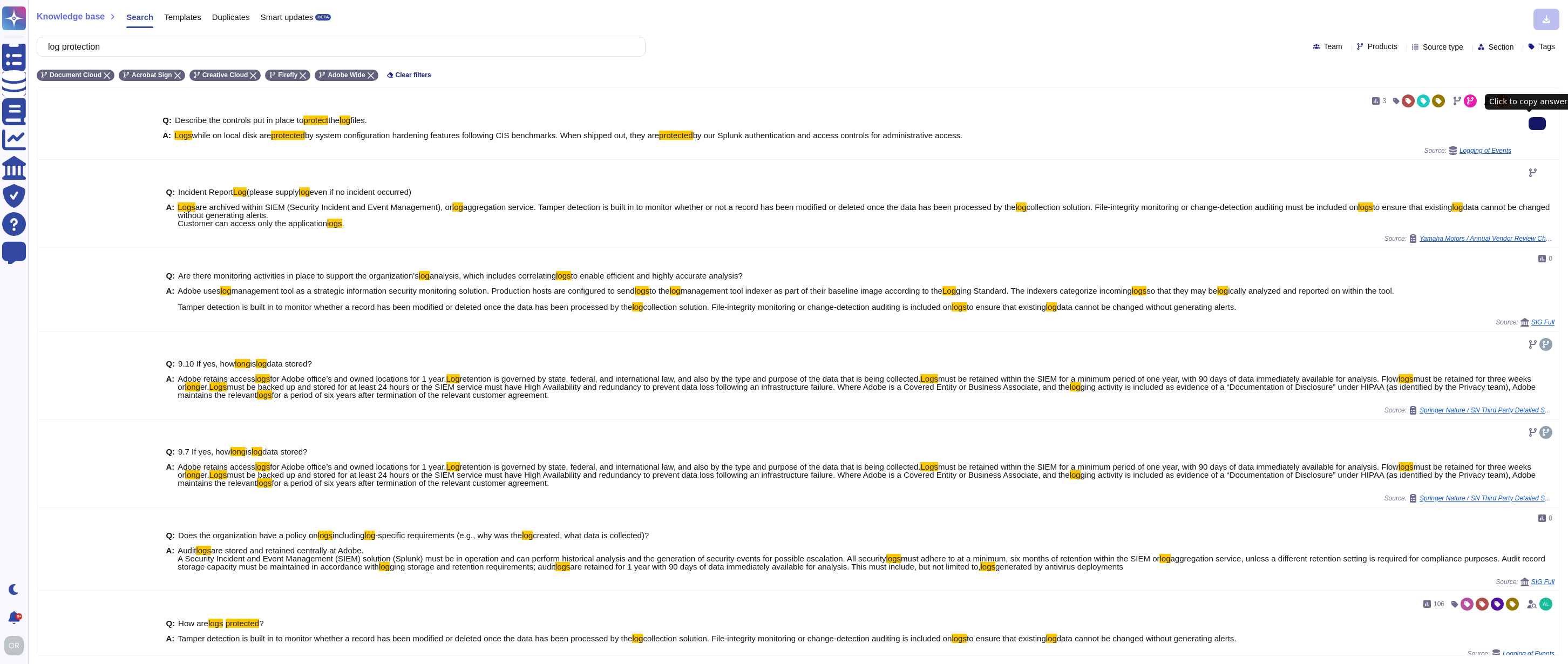
click at [1538, 124] on icon at bounding box center [1538, 124] width 0 height 0
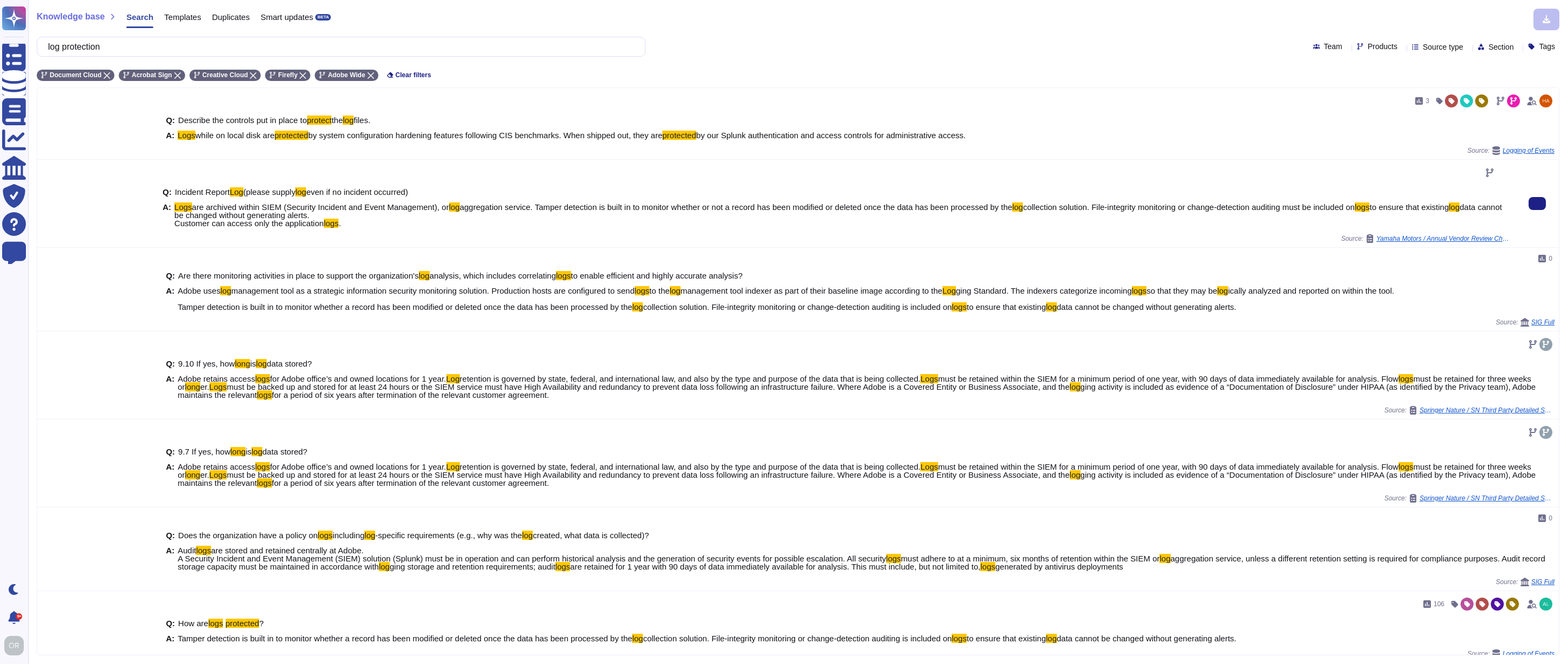
click at [404, 222] on span "Logs are archived within SIEM (Security Incident and Event Management), or log …" at bounding box center [842, 216] width 1337 height 24
click at [1538, 203] on icon at bounding box center [1538, 203] width 0 height 0
drag, startPoint x: 130, startPoint y: 47, endPoint x: 58, endPoint y: 45, distance: 72.0
click at [58, 45] on input "log protection" at bounding box center [338, 47] width 592 height 19
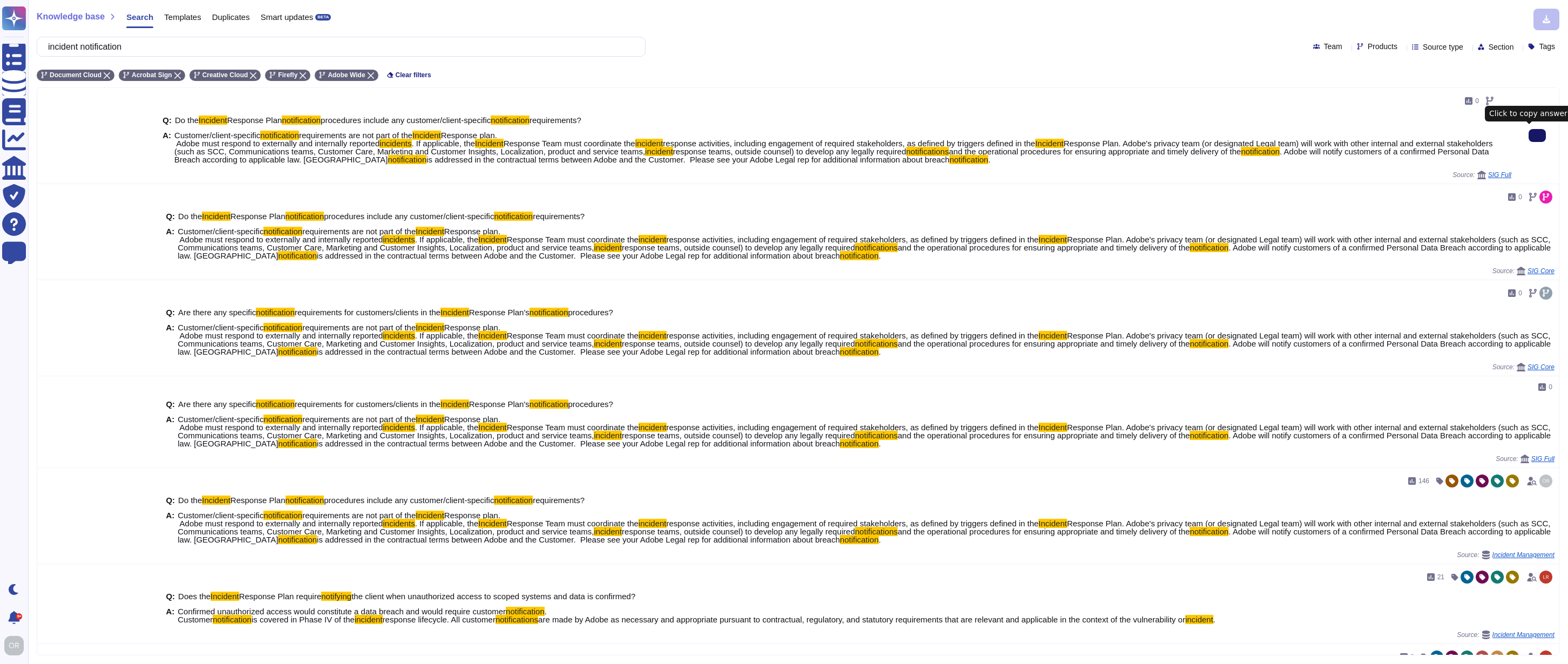
click at [1529, 137] on button at bounding box center [1538, 135] width 17 height 13
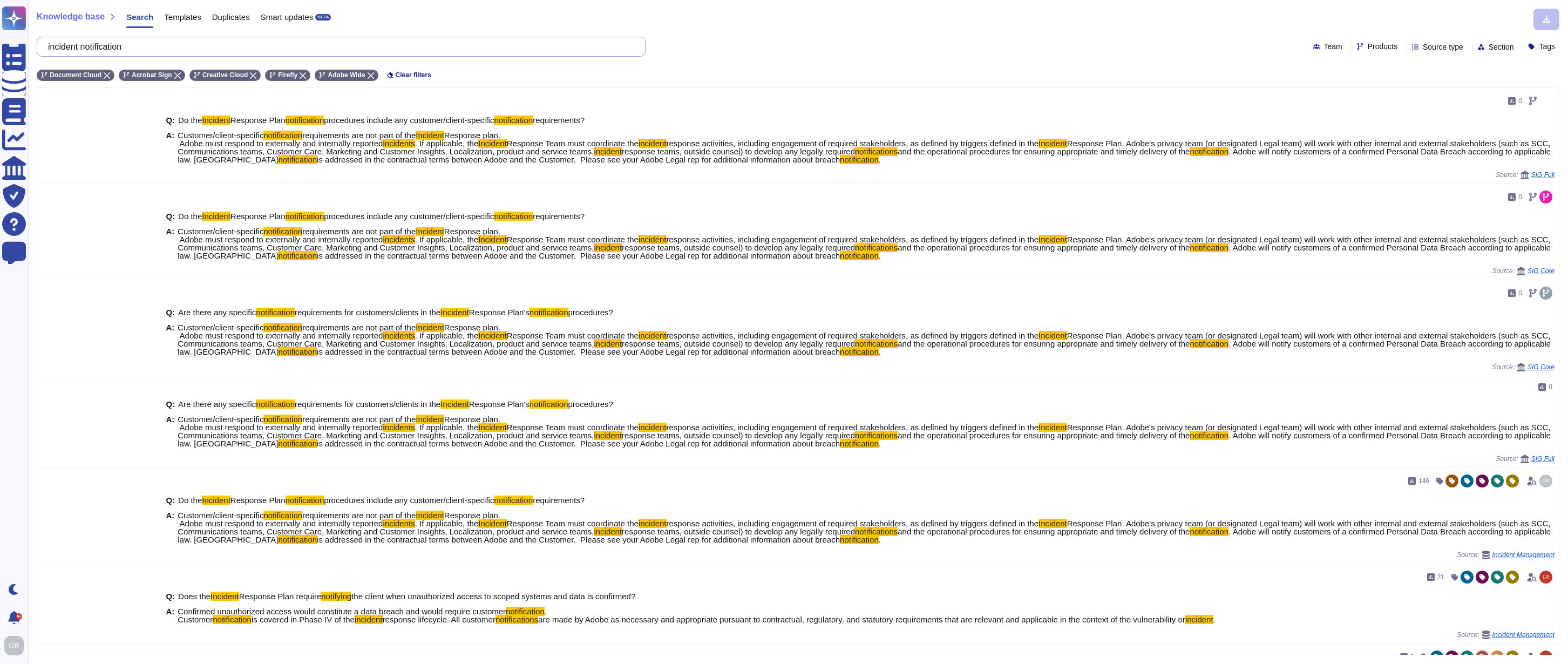
drag, startPoint x: 150, startPoint y: 48, endPoint x: 48, endPoint y: 47, distance: 102.0
click at [48, 47] on div "incident notification" at bounding box center [341, 46] width 609 height 20
paste input "physical security"
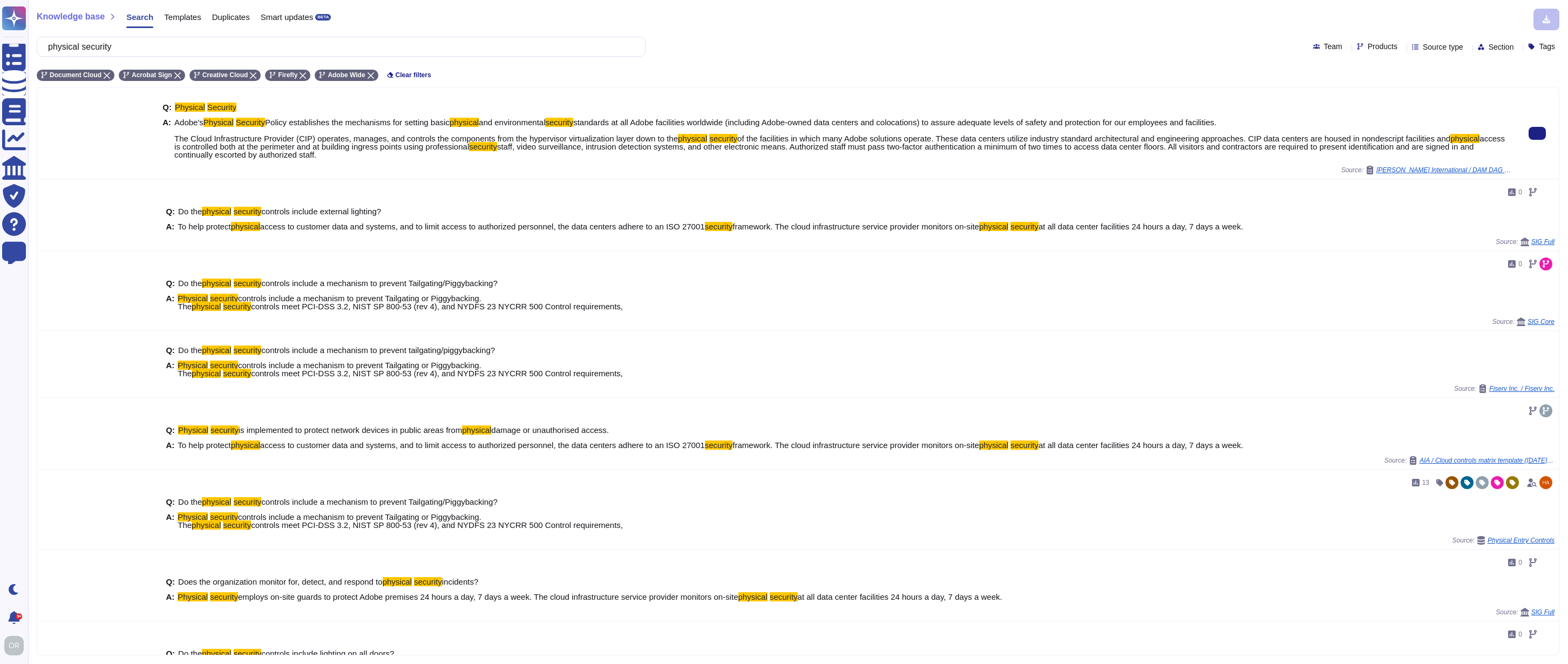
click at [427, 146] on span "access is controlled both at the perimeter and at building ingress points using…" at bounding box center [839, 143] width 1331 height 17
drag, startPoint x: 114, startPoint y: 45, endPoint x: 49, endPoint y: 45, distance: 65.0
click at [49, 45] on div "physical security" at bounding box center [341, 46] width 609 height 20
paste input "service and shared accounts assigned to an individual person that is responsibl…"
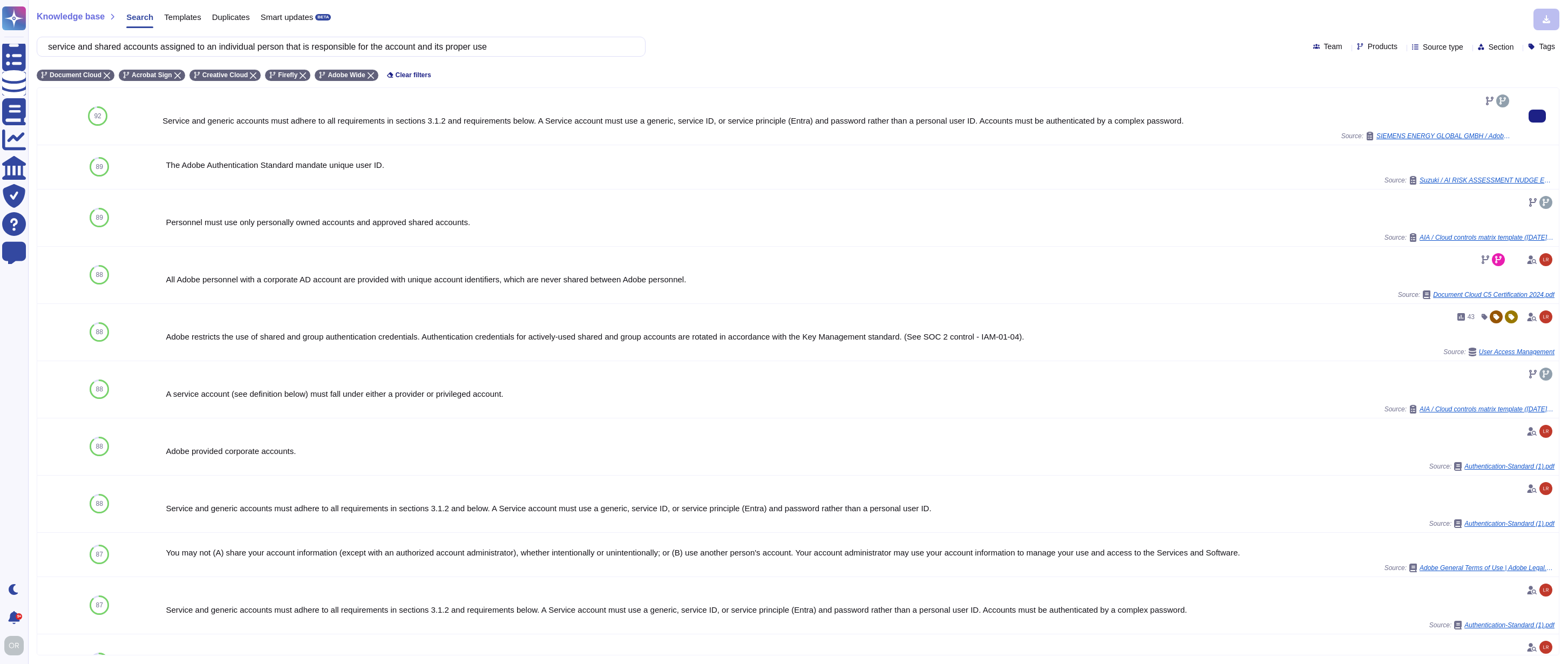
click at [369, 121] on div "Service and generic accounts must adhere to all requirements in sections 3.1.2 …" at bounding box center [837, 120] width 1349 height 8
drag, startPoint x: 1153, startPoint y: 190, endPoint x: 1160, endPoint y: 190, distance: 7.0
click at [1153, 190] on div "Personnel must use only personally owned accounts and approved shared accounts.…" at bounding box center [837, 218] width 1358 height 57
click at [1423, 47] on span "Source type" at bounding box center [1443, 47] width 41 height 8
click at [1430, 126] on span "Standard questionnaires" at bounding box center [1460, 127] width 88 height 10
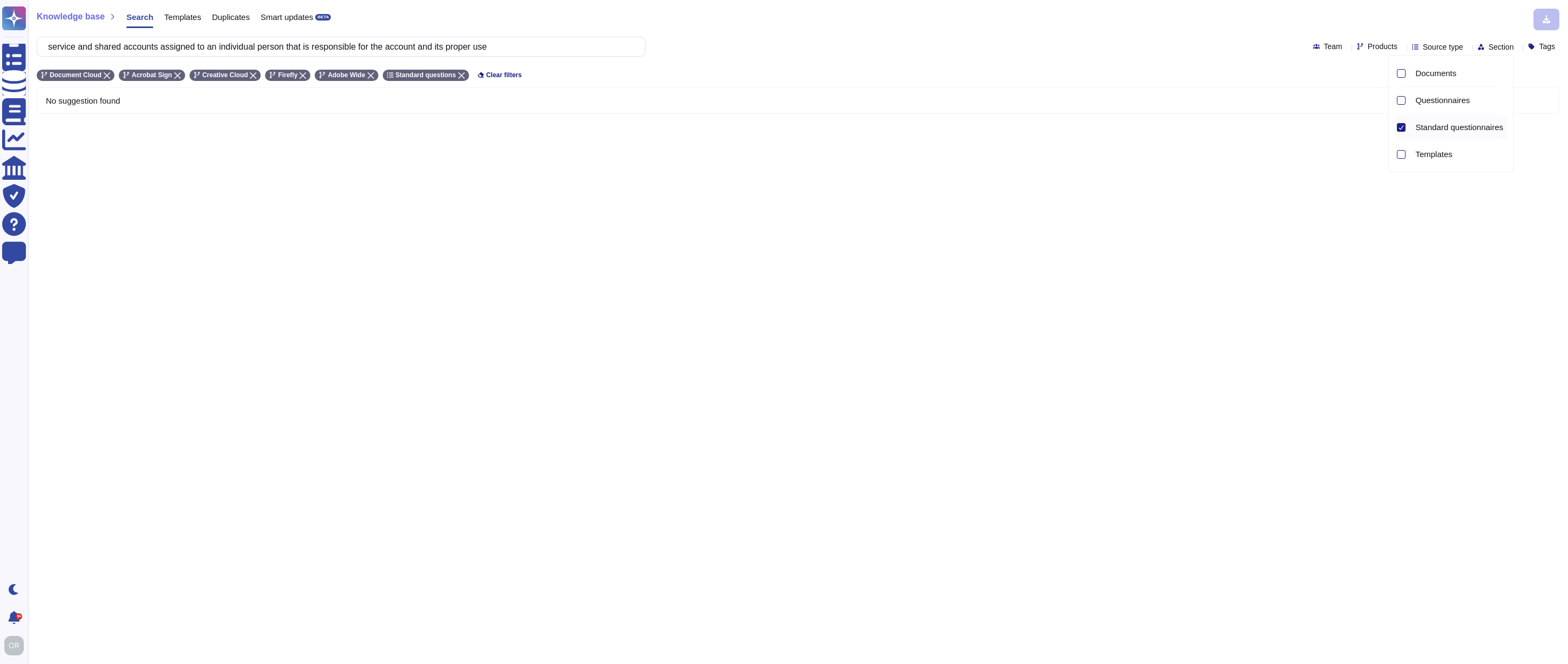
click at [1457, 127] on span "Standard questionnaires" at bounding box center [1460, 127] width 88 height 10
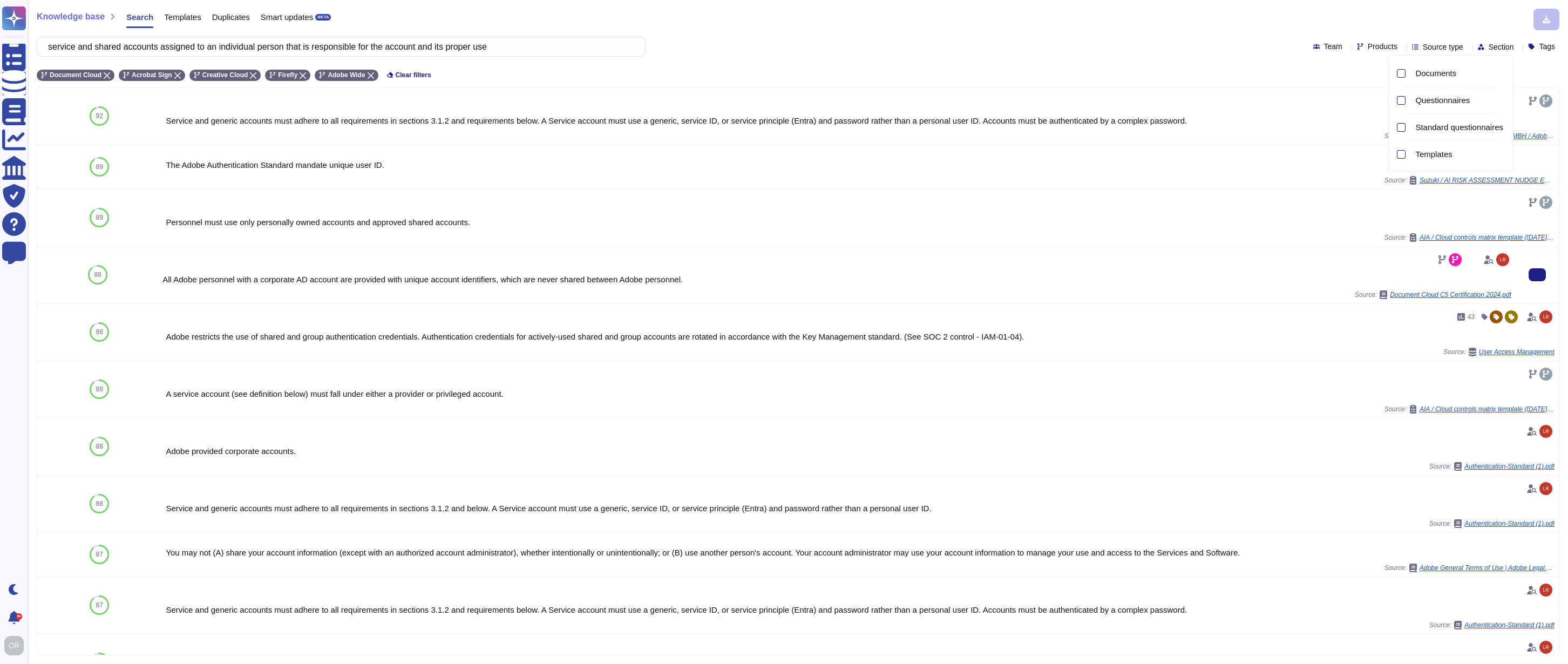
click at [1078, 293] on div "Source: Document Cloud C5 Certification 2024.pdf" at bounding box center [837, 295] width 1349 height 9
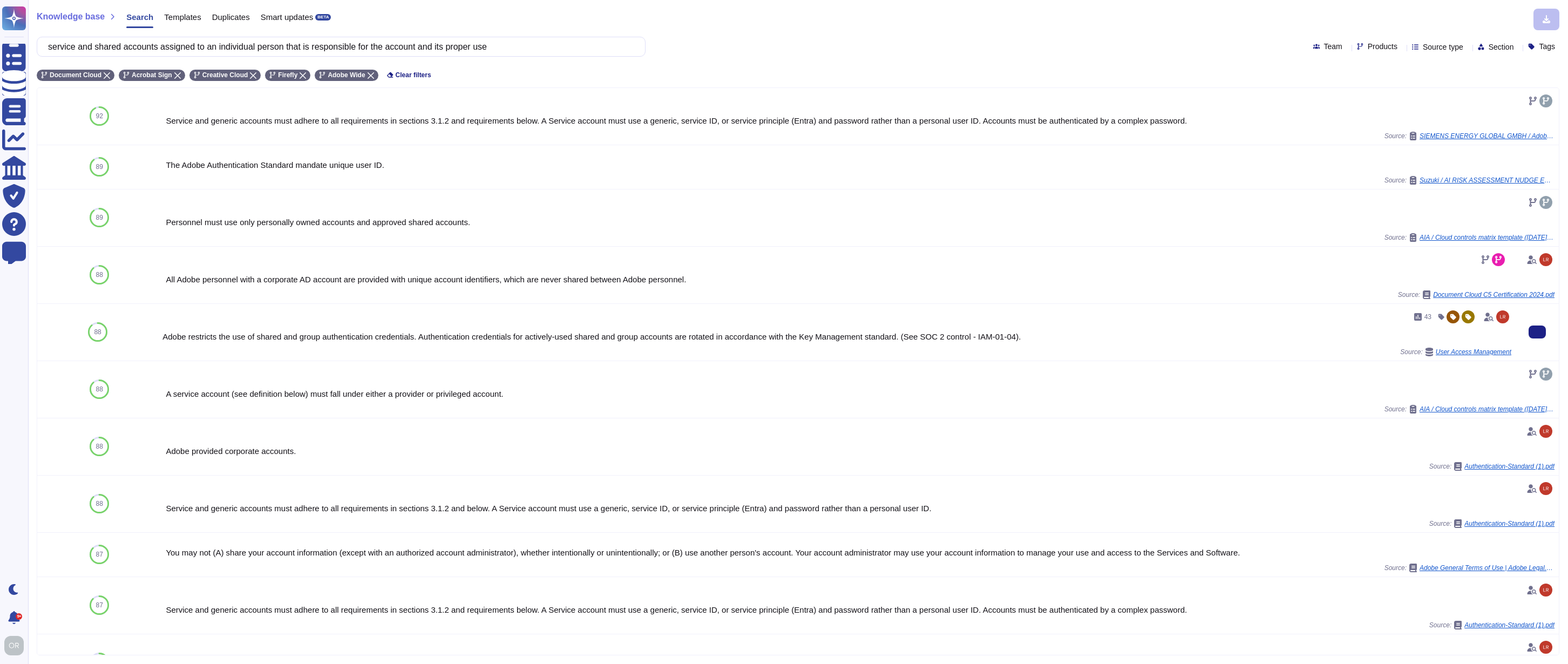
click at [325, 338] on div "Adobe restricts the use of shared and group authentication credentials. Authent…" at bounding box center [837, 336] width 1349 height 8
click at [372, 341] on div "Adobe restricts the use of shared and group authentication credentials. Authent…" at bounding box center [837, 336] width 1349 height 8
click at [401, 337] on div "Adobe restricts the use of shared and group authentication credentials. Authent…" at bounding box center [837, 336] width 1349 height 8
click at [480, 372] on div at bounding box center [837, 374] width 1349 height 17
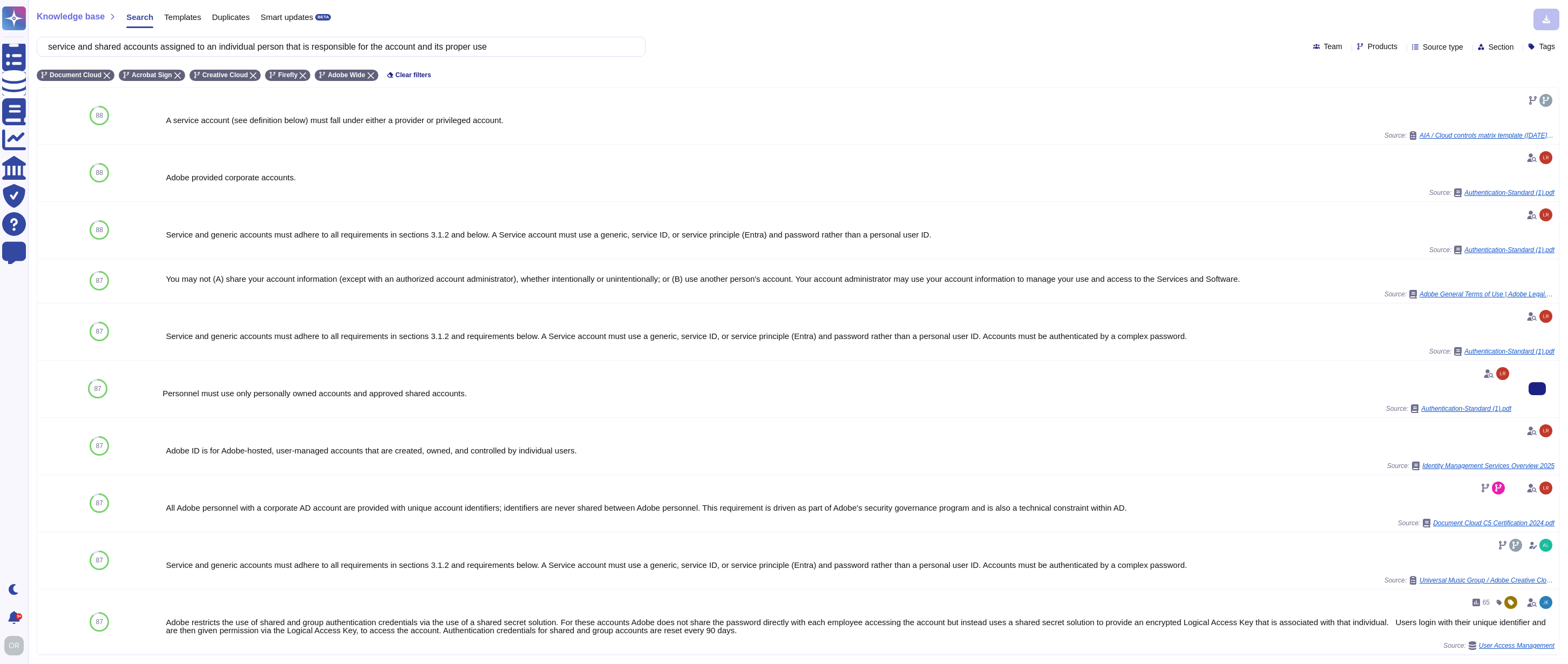
scroll to position [278, 0]
drag, startPoint x: 1536, startPoint y: 624, endPoint x: 1536, endPoint y: 584, distance: 40.0
click at [1551, 624] on button at bounding box center [1559, 622] width 17 height 13
drag, startPoint x: 420, startPoint y: 48, endPoint x: 87, endPoint y: 44, distance: 333.0
click at [87, 44] on input "service and shared accounts assigned to an individual person that is responsibl…" at bounding box center [338, 47] width 592 height 19
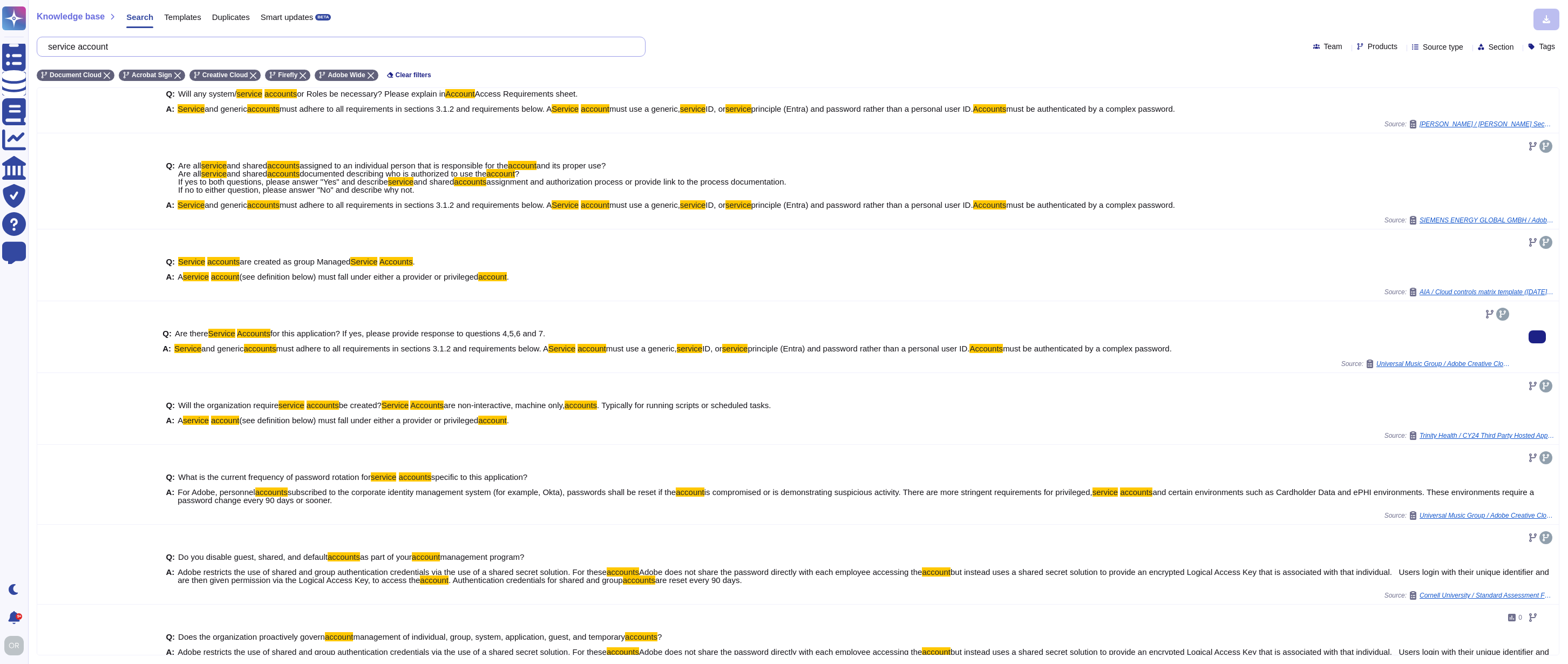
scroll to position [45, 0]
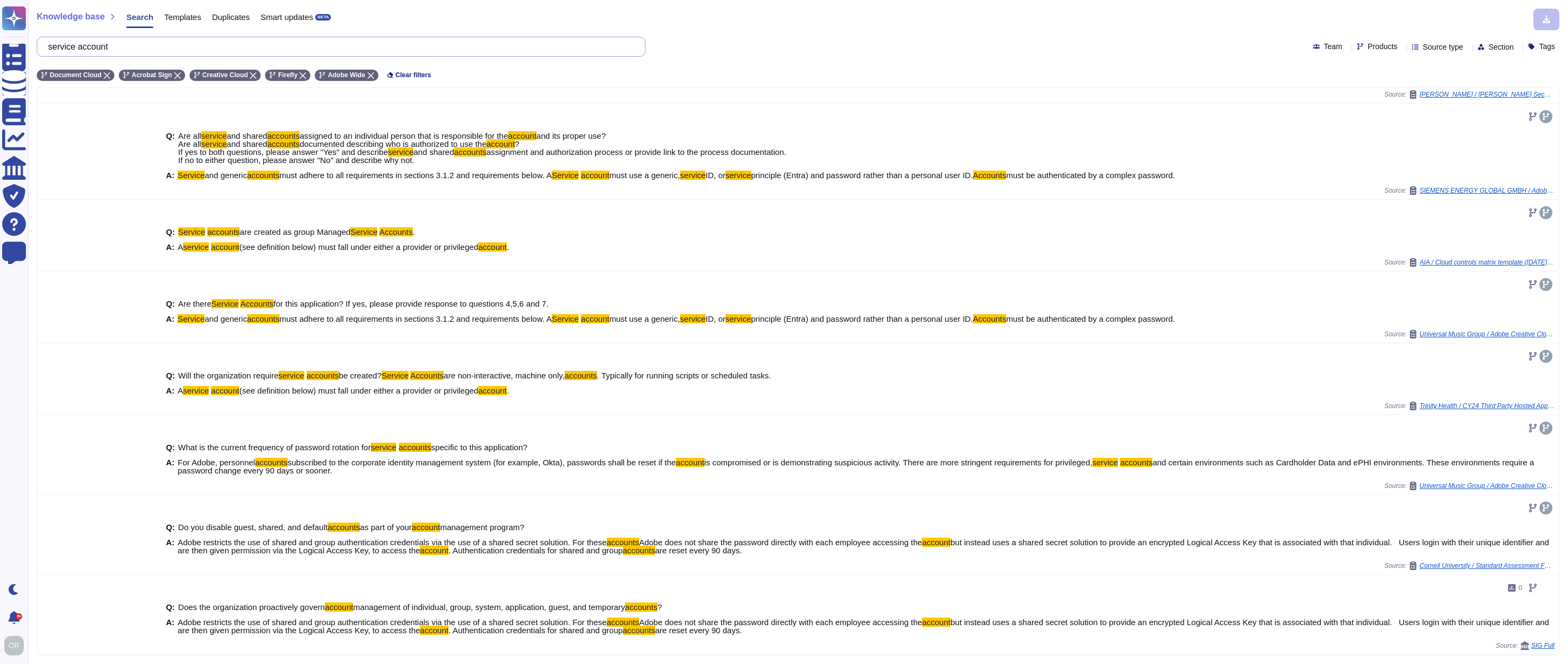
click at [75, 49] on input "service account" at bounding box center [338, 47] width 592 height 19
click at [74, 49] on input "service account" at bounding box center [338, 47] width 592 height 19
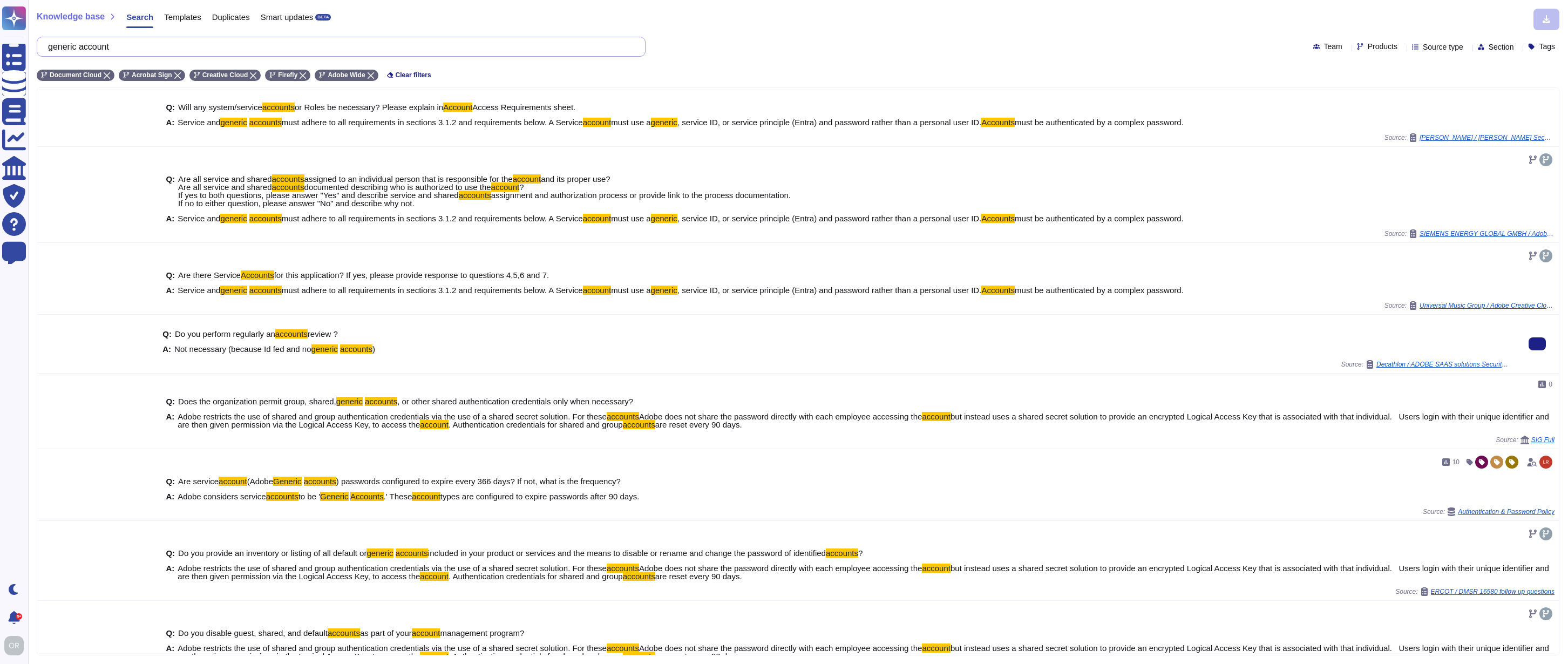
scroll to position [28, 0]
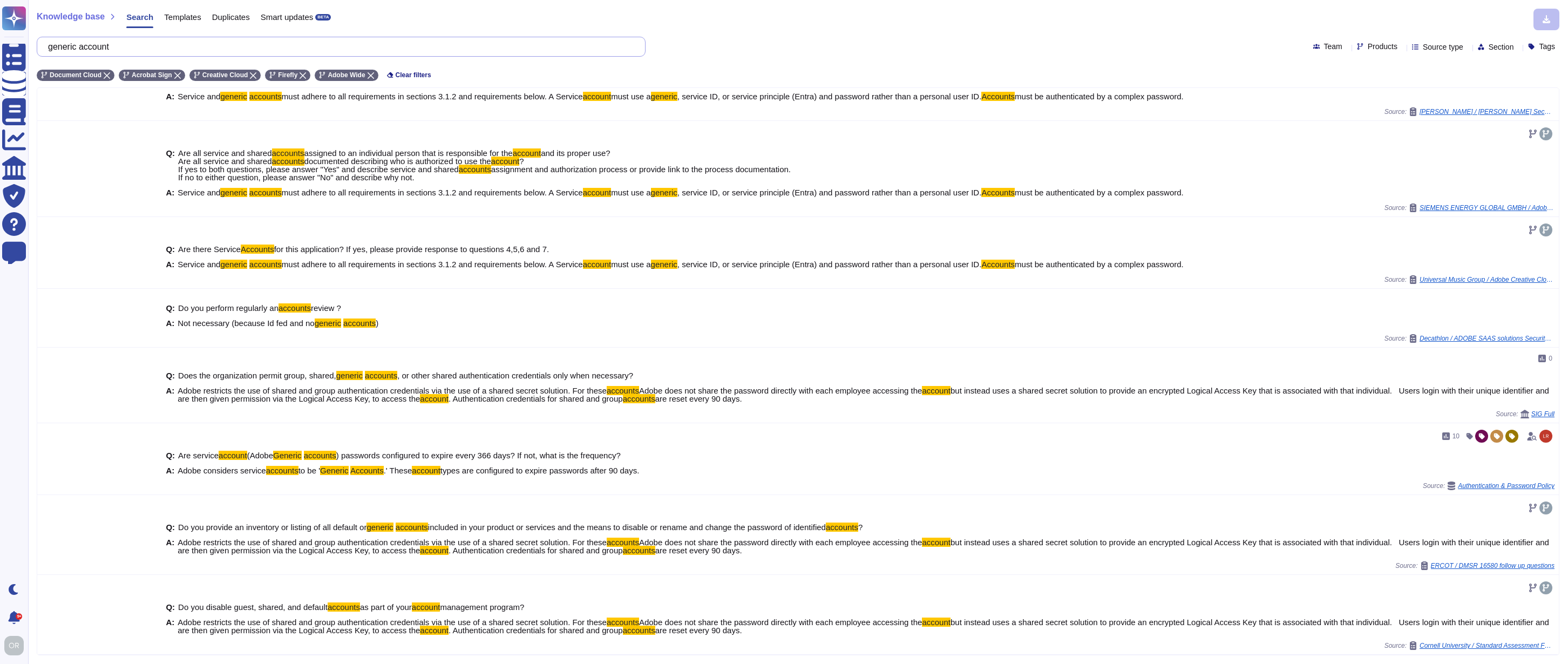
drag, startPoint x: 143, startPoint y: 46, endPoint x: 49, endPoint y: 48, distance: 94.0
click at [49, 48] on div "generic account" at bounding box center [341, 46] width 609 height 20
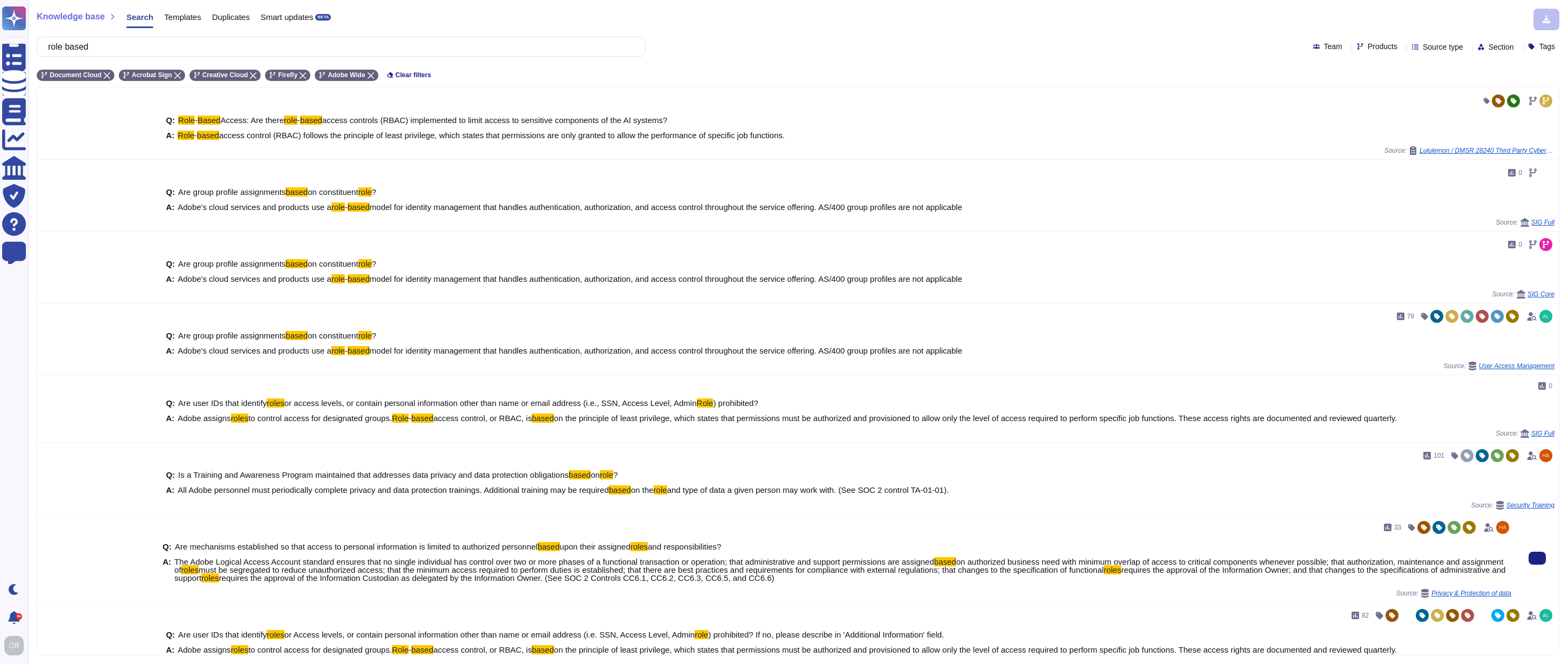
click at [609, 575] on span "requires the approval of the Information Custodian as delegated by the Informat…" at bounding box center [497, 578] width 556 height 10
click at [1538, 558] on icon at bounding box center [1538, 558] width 0 height 0
drag, startPoint x: 119, startPoint y: 48, endPoint x: 56, endPoint y: 44, distance: 63.1
click at [56, 44] on input "role based" at bounding box center [338, 47] width 592 height 19
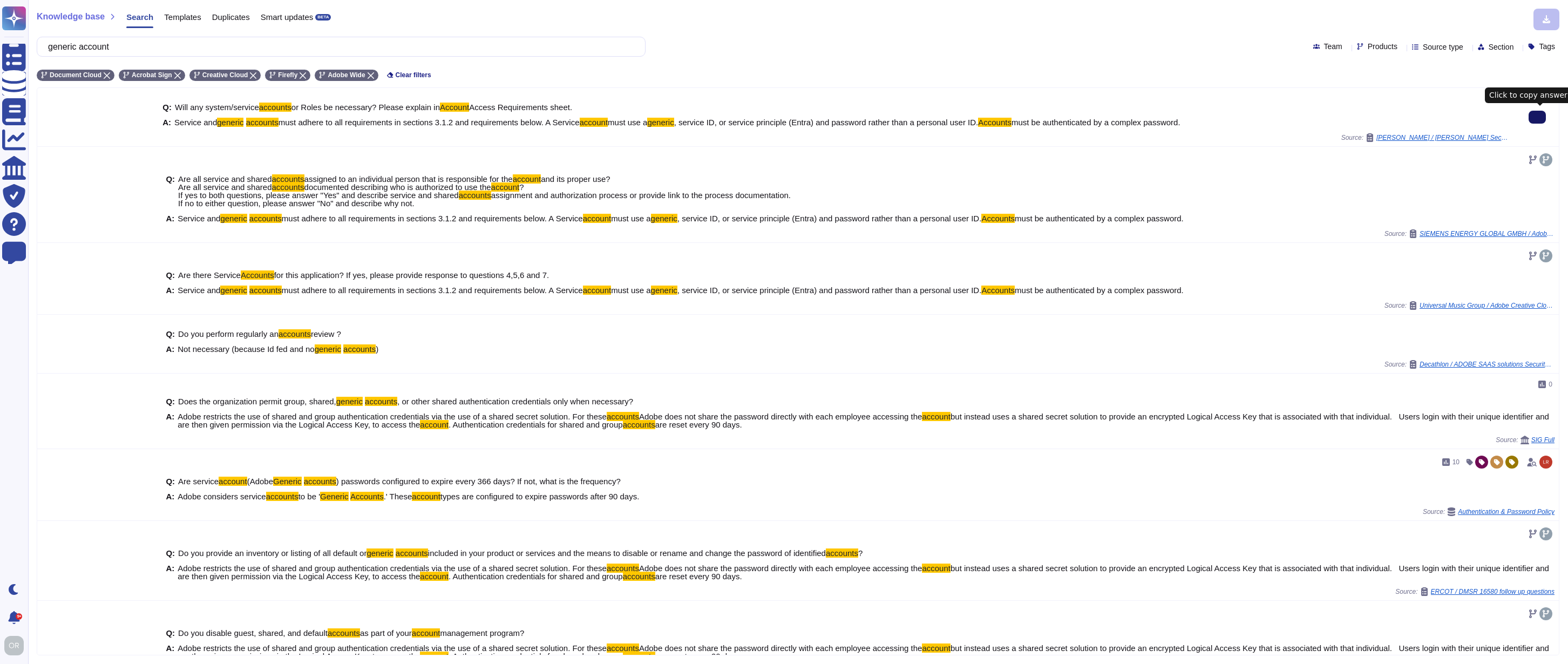
drag, startPoint x: 140, startPoint y: 47, endPoint x: 54, endPoint y: 47, distance: 86.0
click at [54, 47] on input "generic account" at bounding box center [338, 47] width 592 height 19
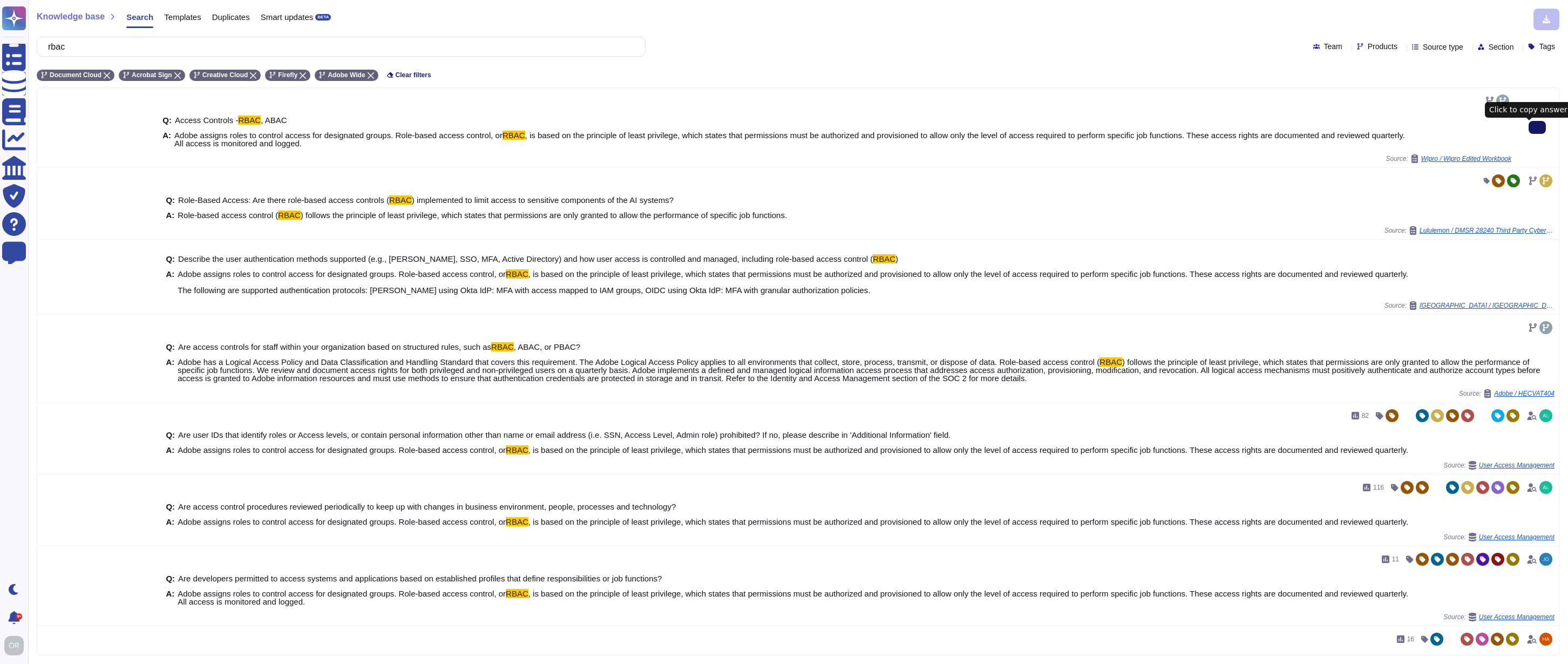
type input "rbac"
click at [1534, 132] on button at bounding box center [1538, 127] width 17 height 13
